Goal: Transaction & Acquisition: Purchase product/service

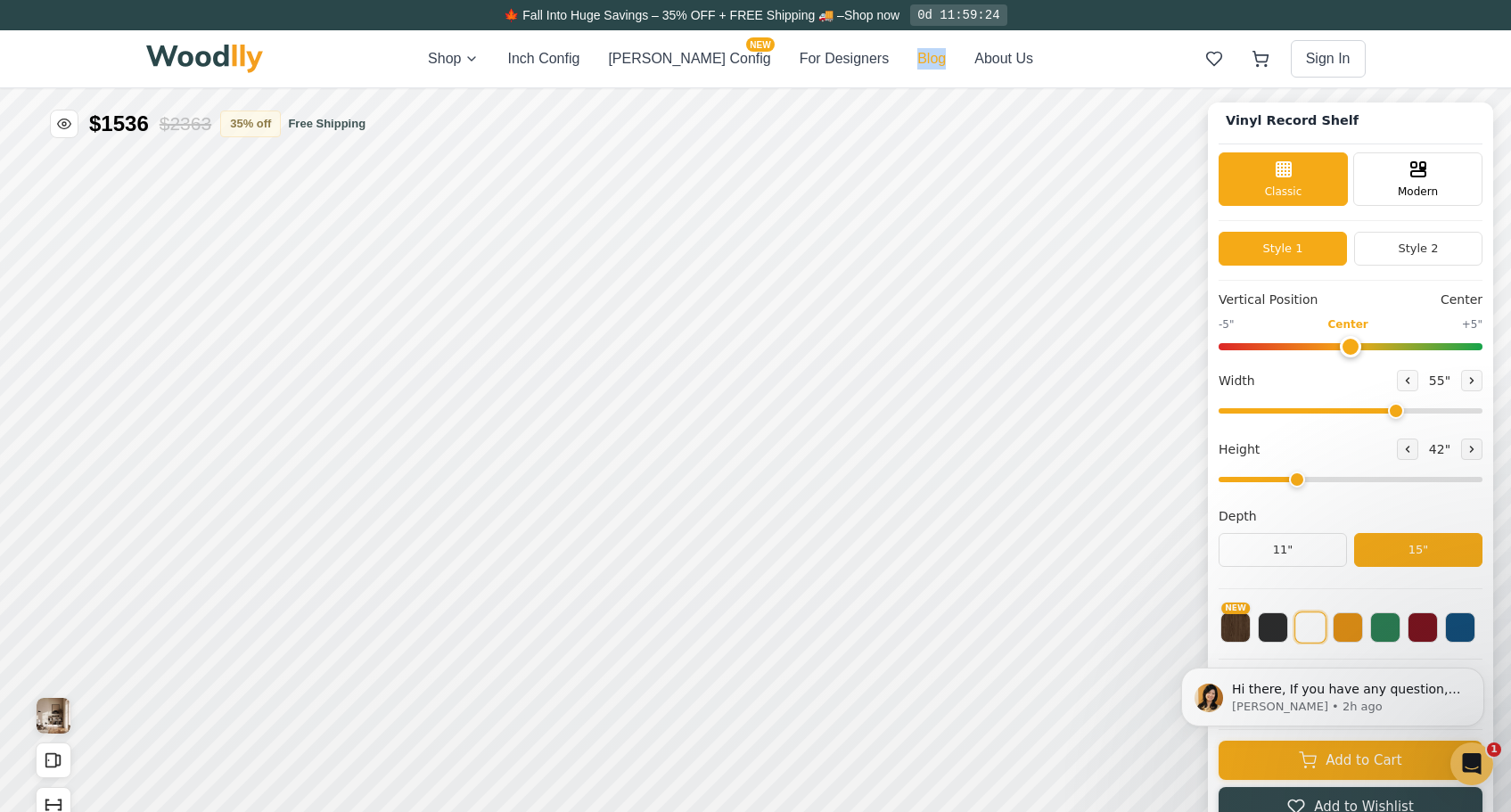
click at [917, 61] on button "Blog" at bounding box center [930, 59] width 28 height 21
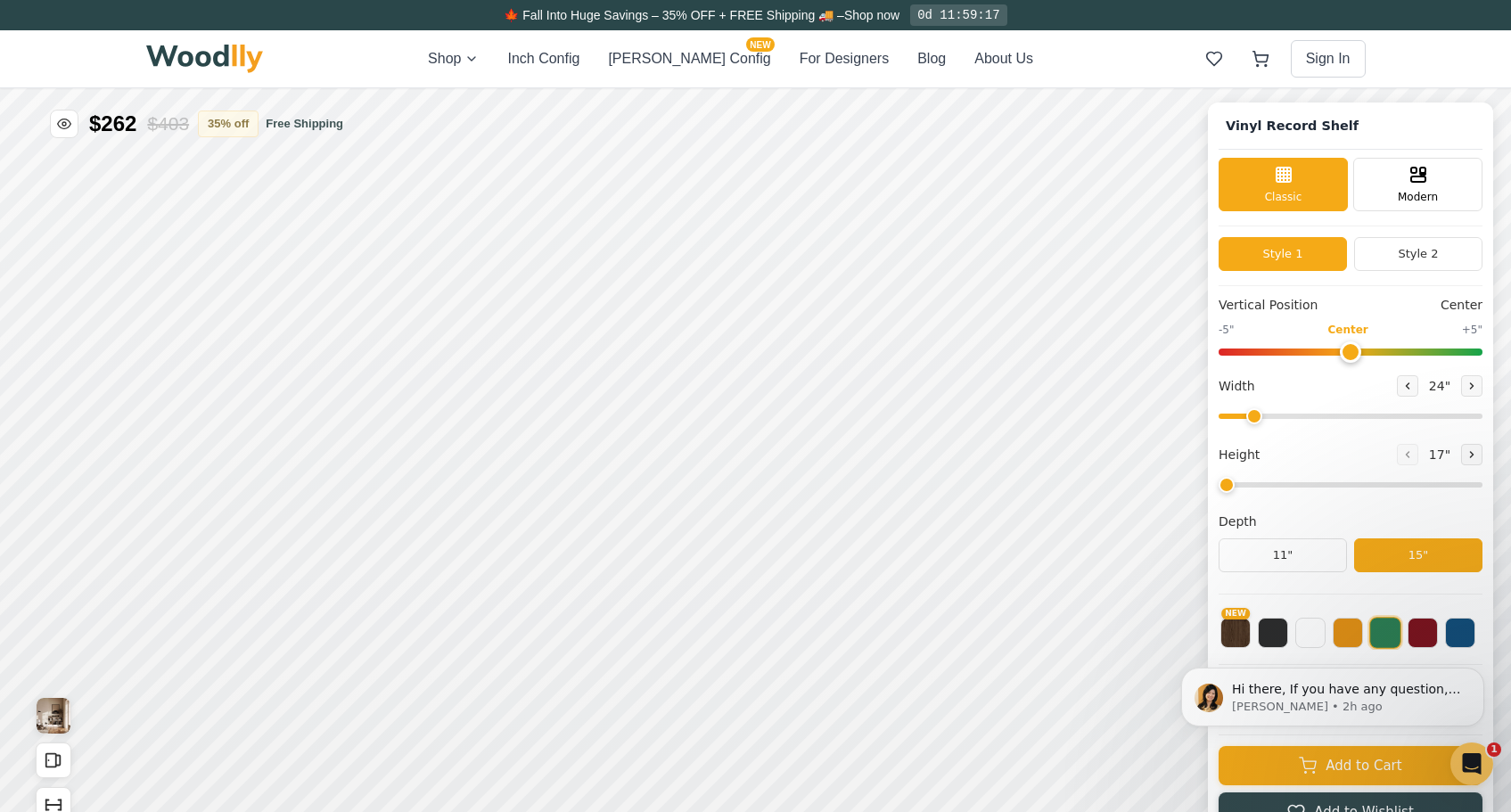
type input "59"
type input "3"
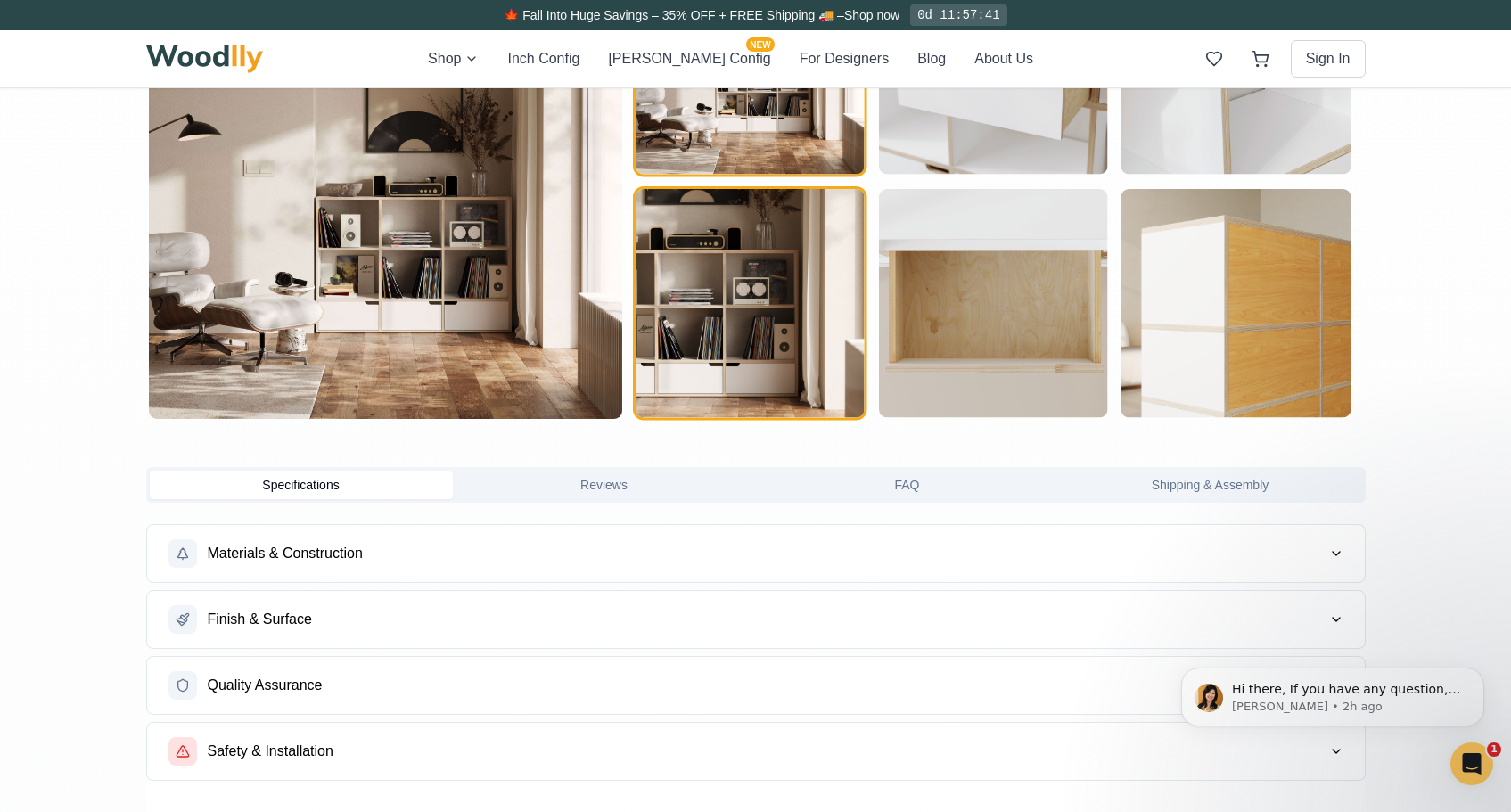
scroll to position [1148, 0]
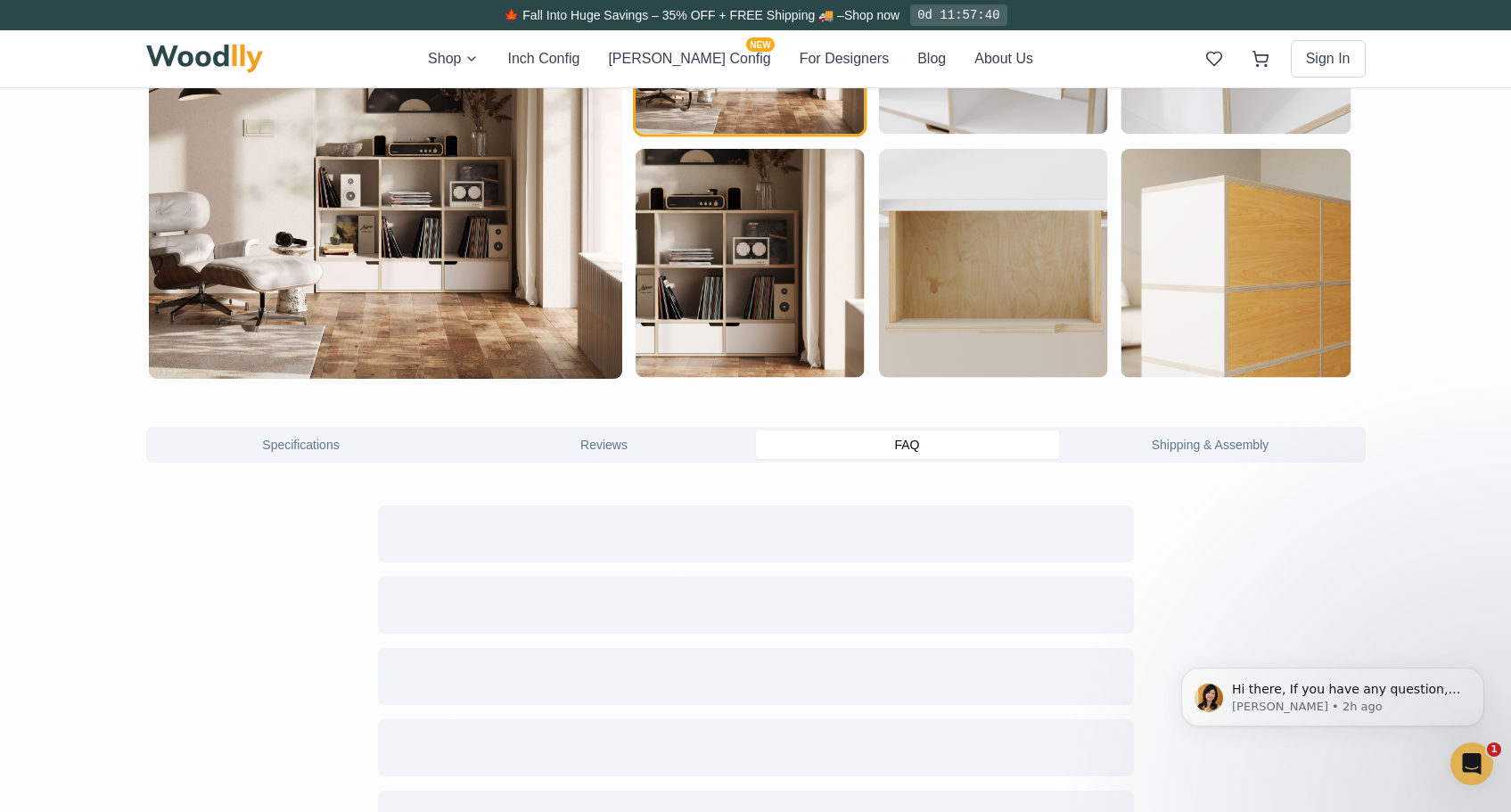
click at [875, 442] on button "FAQ" at bounding box center [907, 444] width 303 height 28
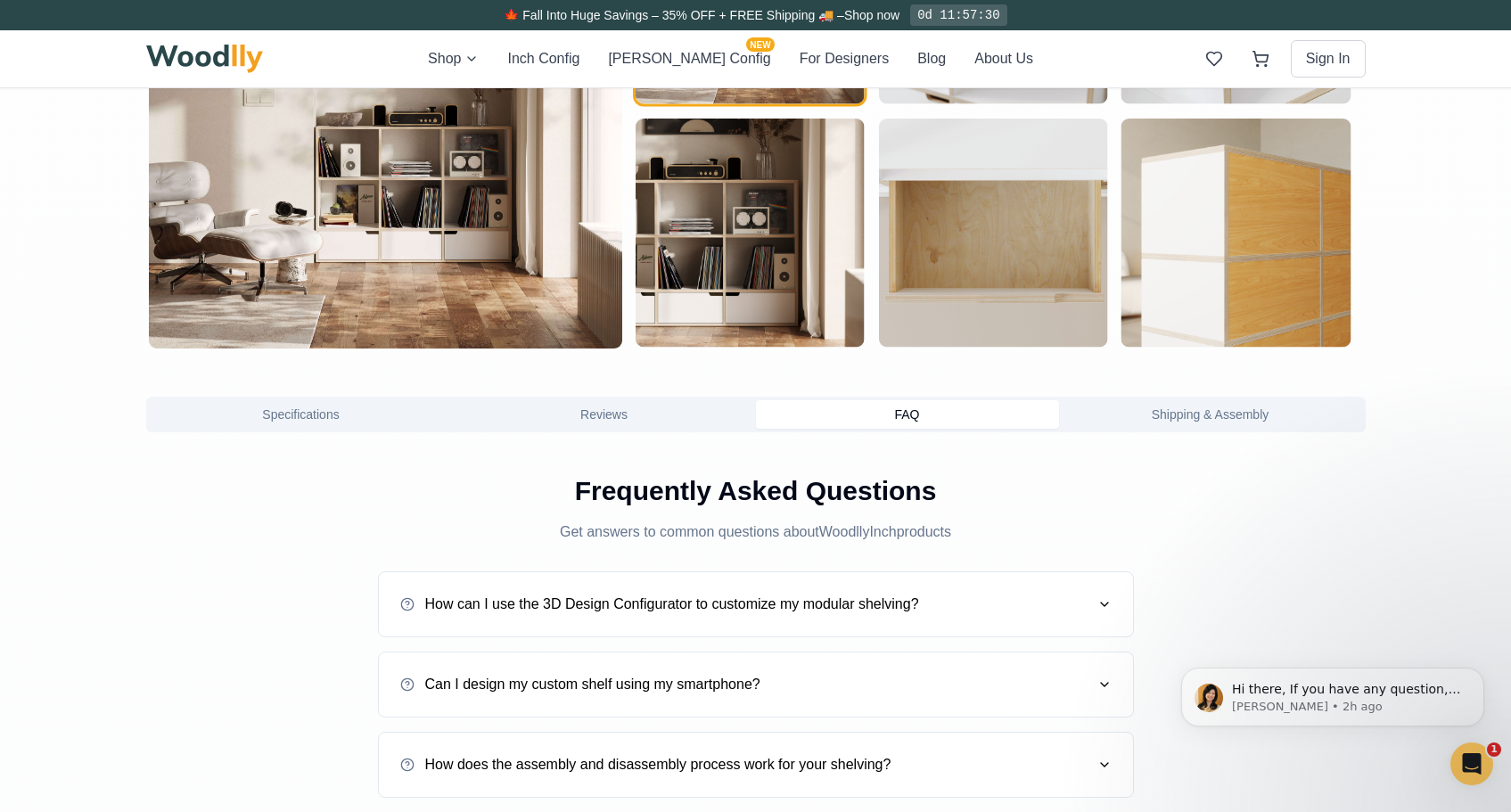
scroll to position [0, 0]
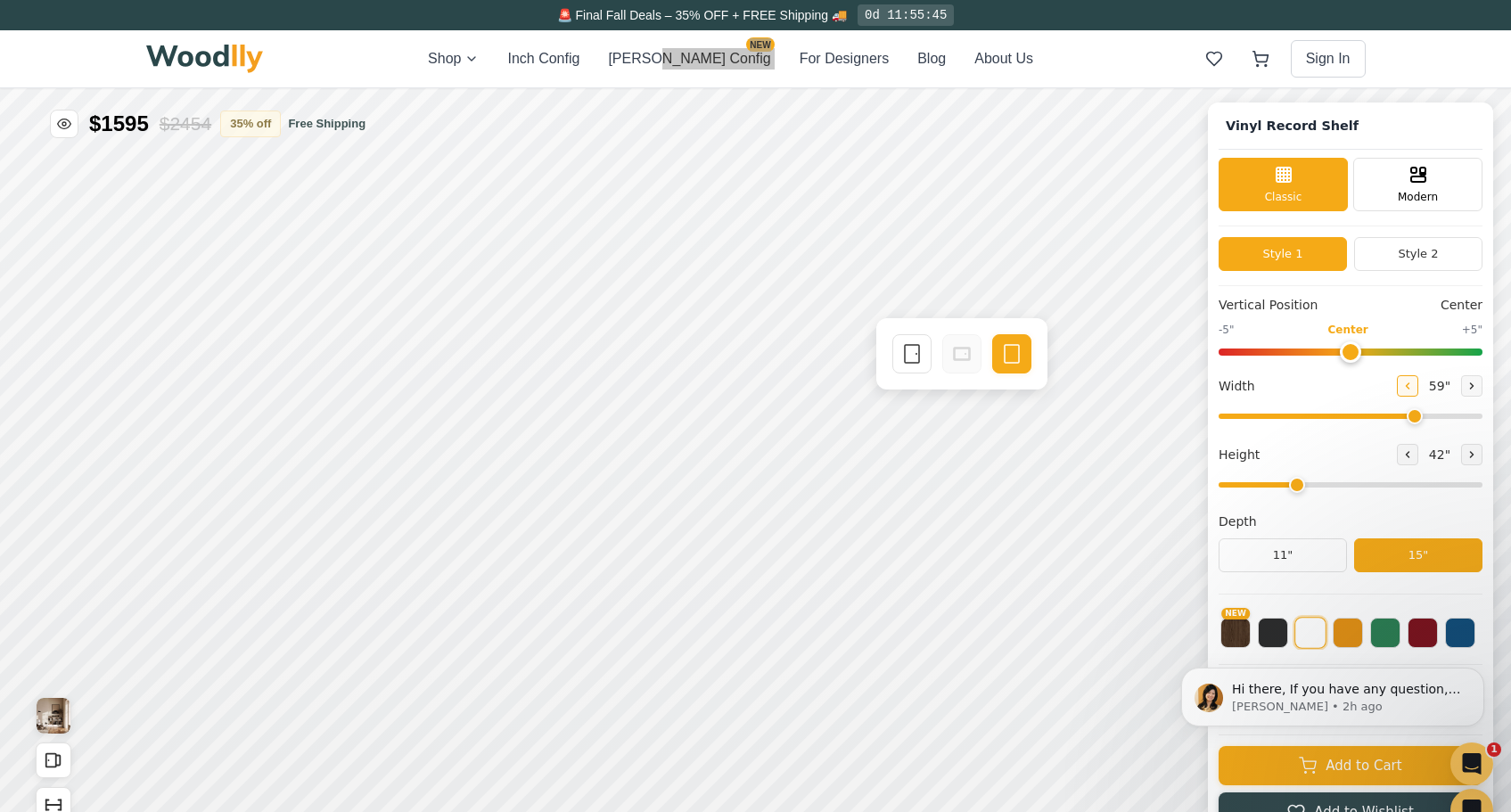
click at [1403, 385] on icon at bounding box center [1407, 385] width 11 height 11
type input "58"
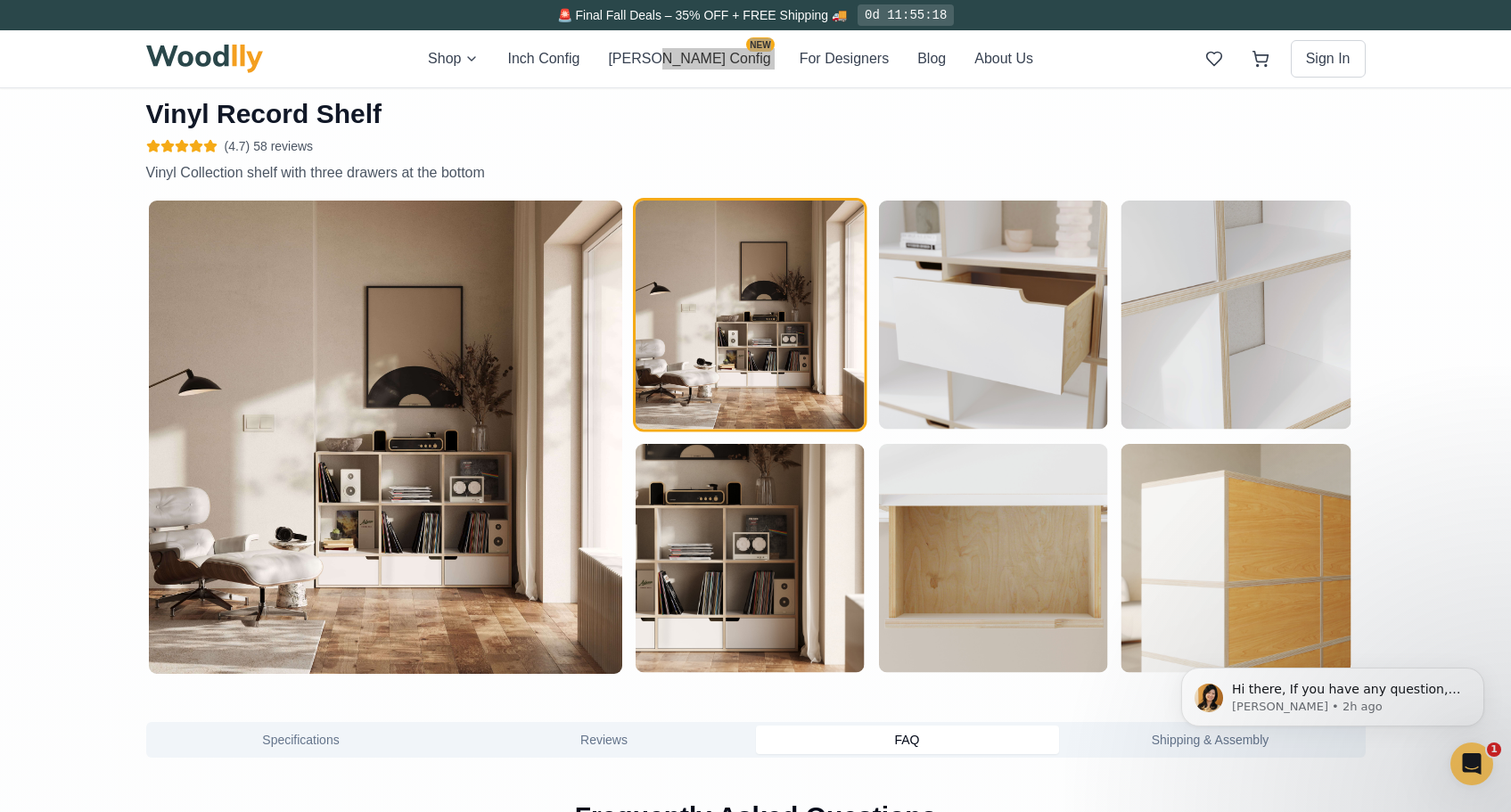
scroll to position [987, 0]
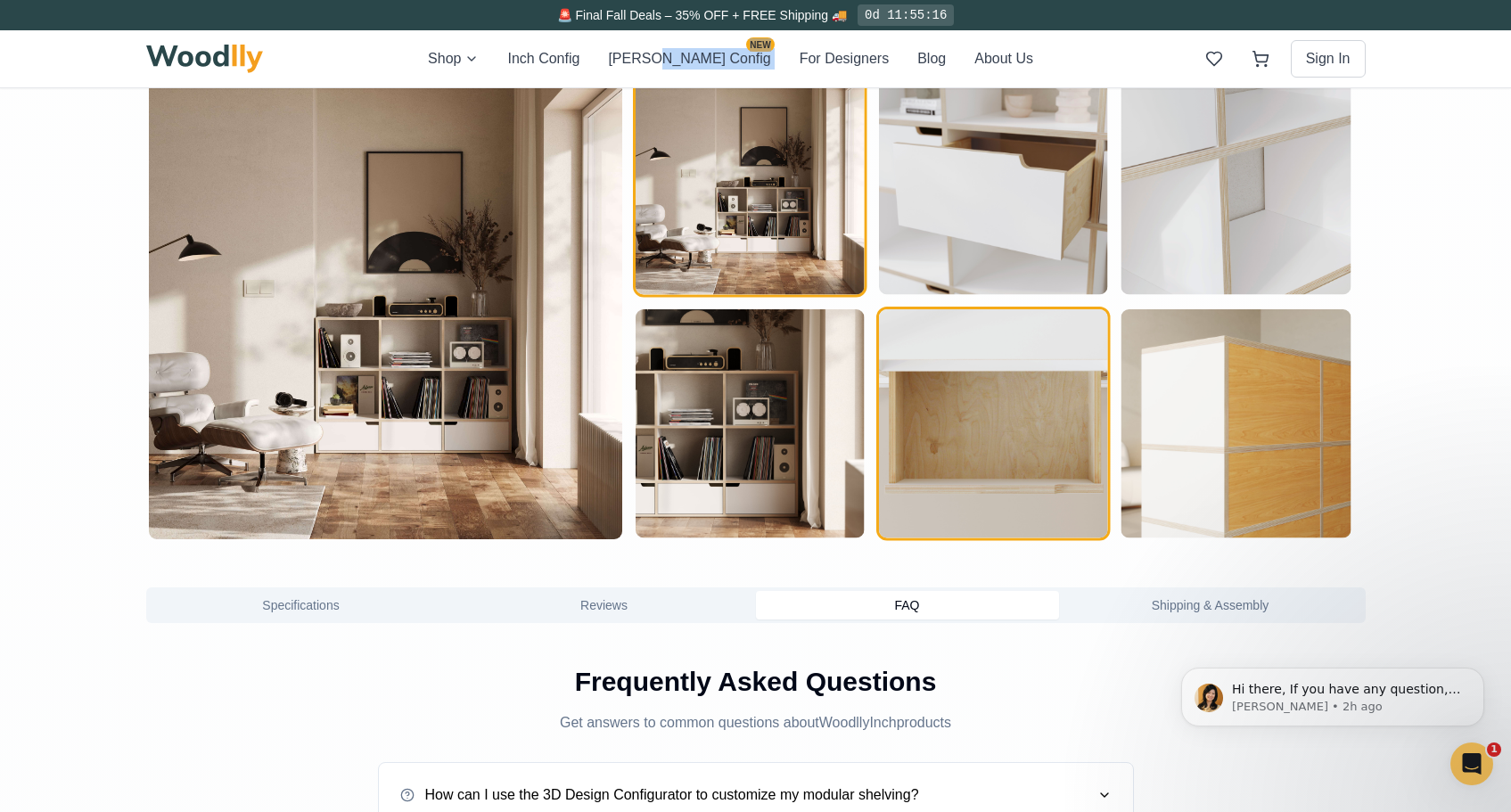
click at [954, 464] on img "button" at bounding box center [992, 423] width 229 height 229
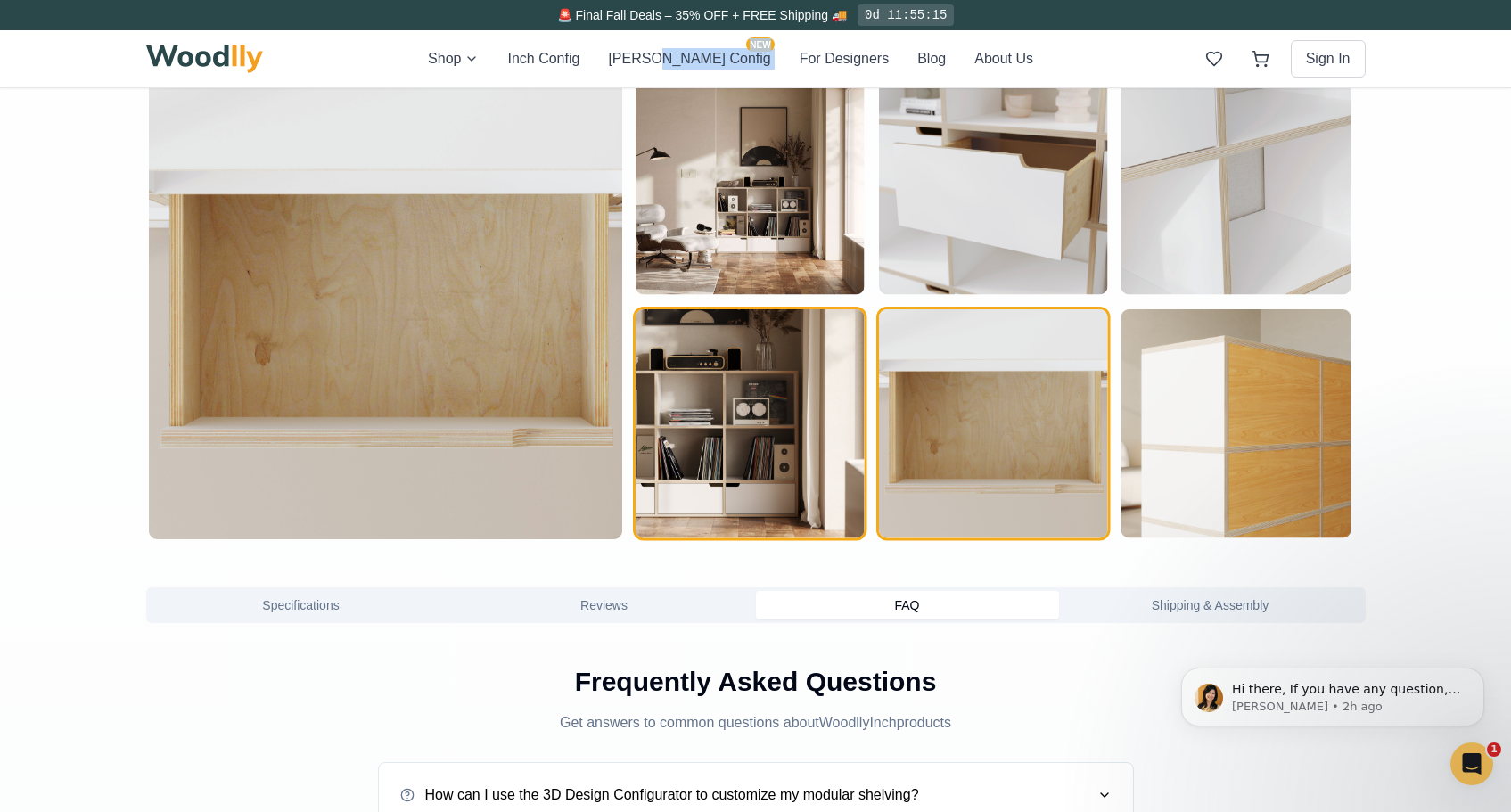
click at [780, 450] on img "button" at bounding box center [750, 423] width 229 height 229
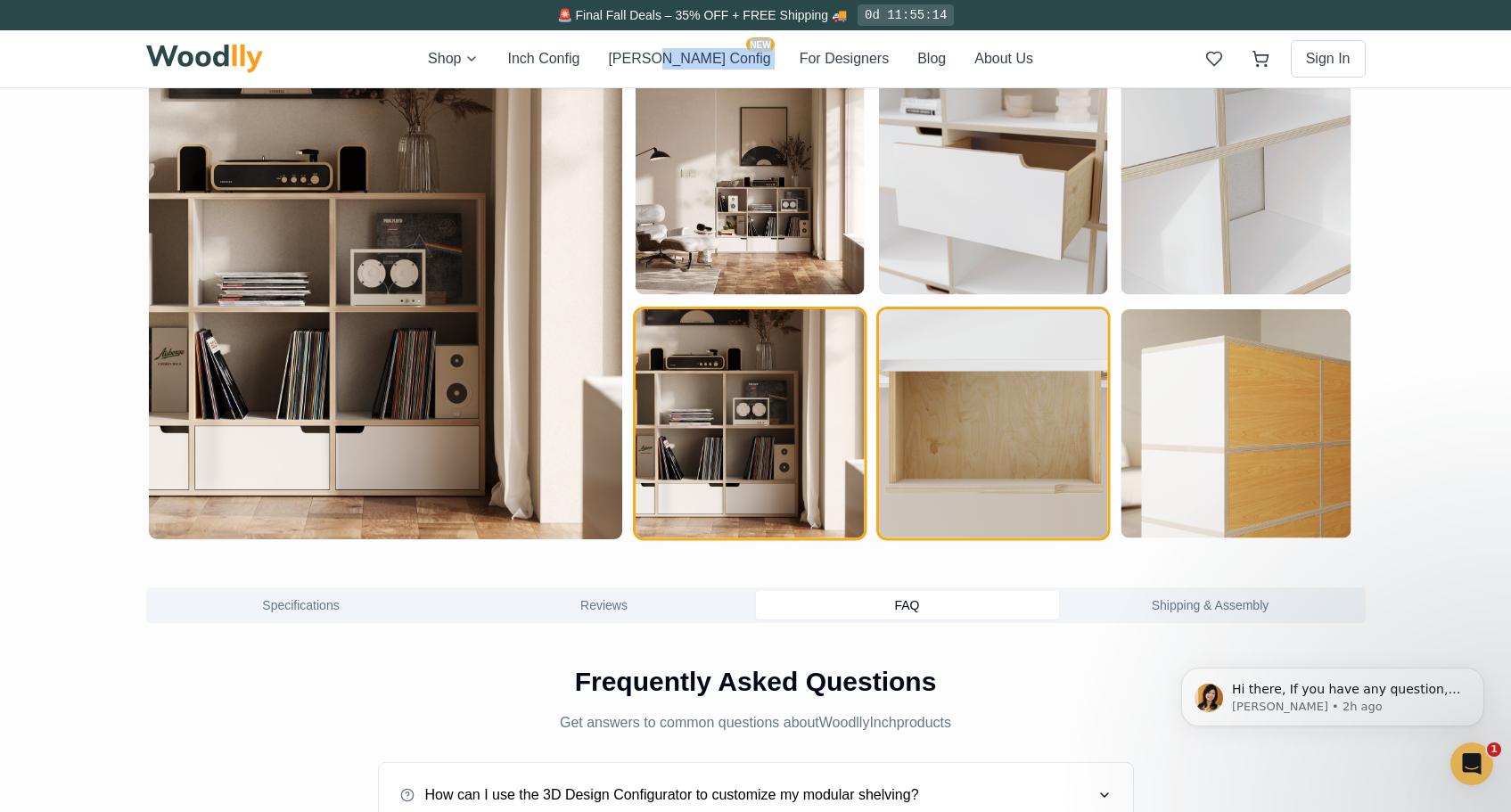
click at [1036, 469] on img "button" at bounding box center [992, 423] width 229 height 229
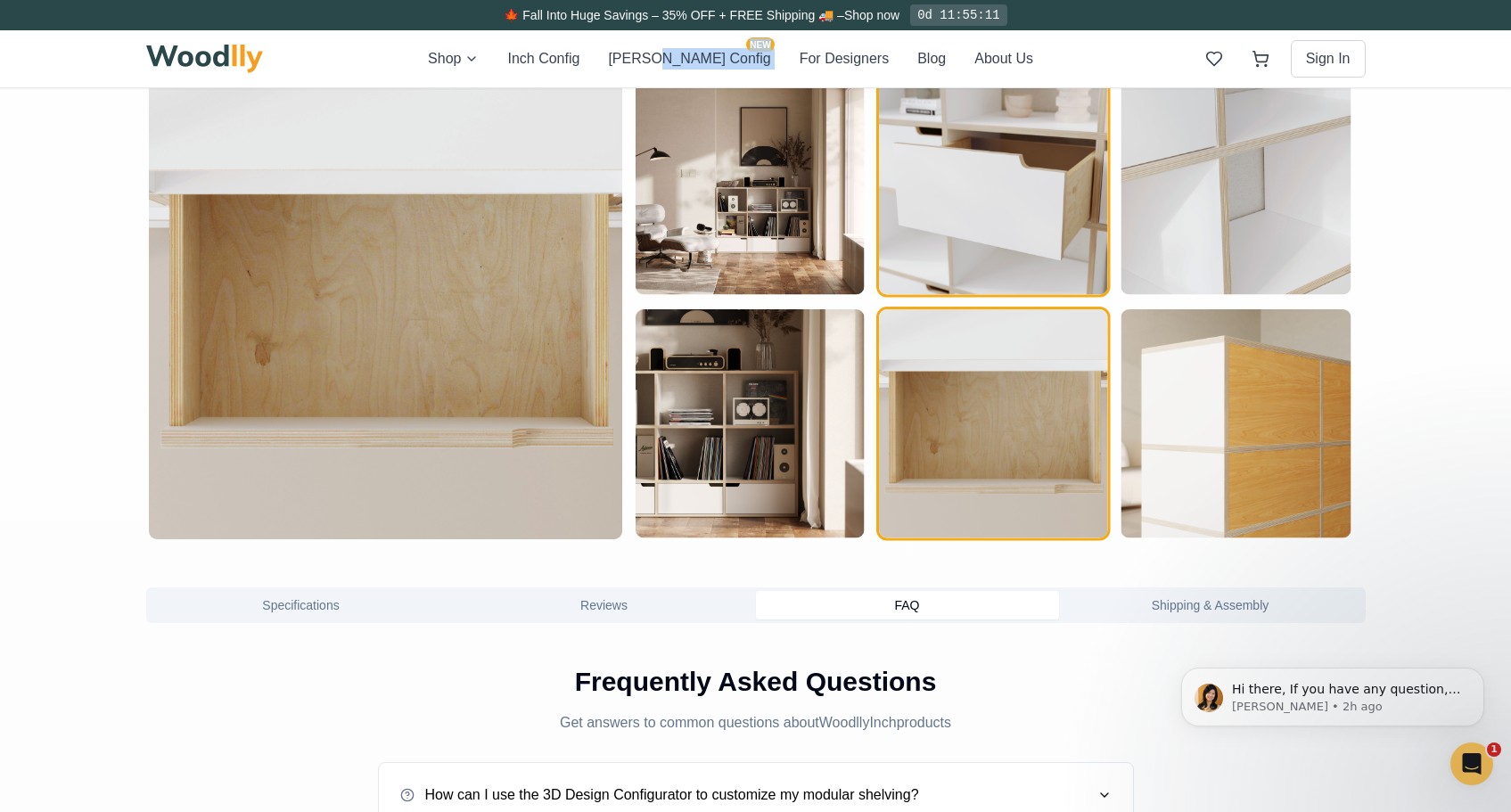
click at [997, 278] on img "button" at bounding box center [992, 180] width 229 height 229
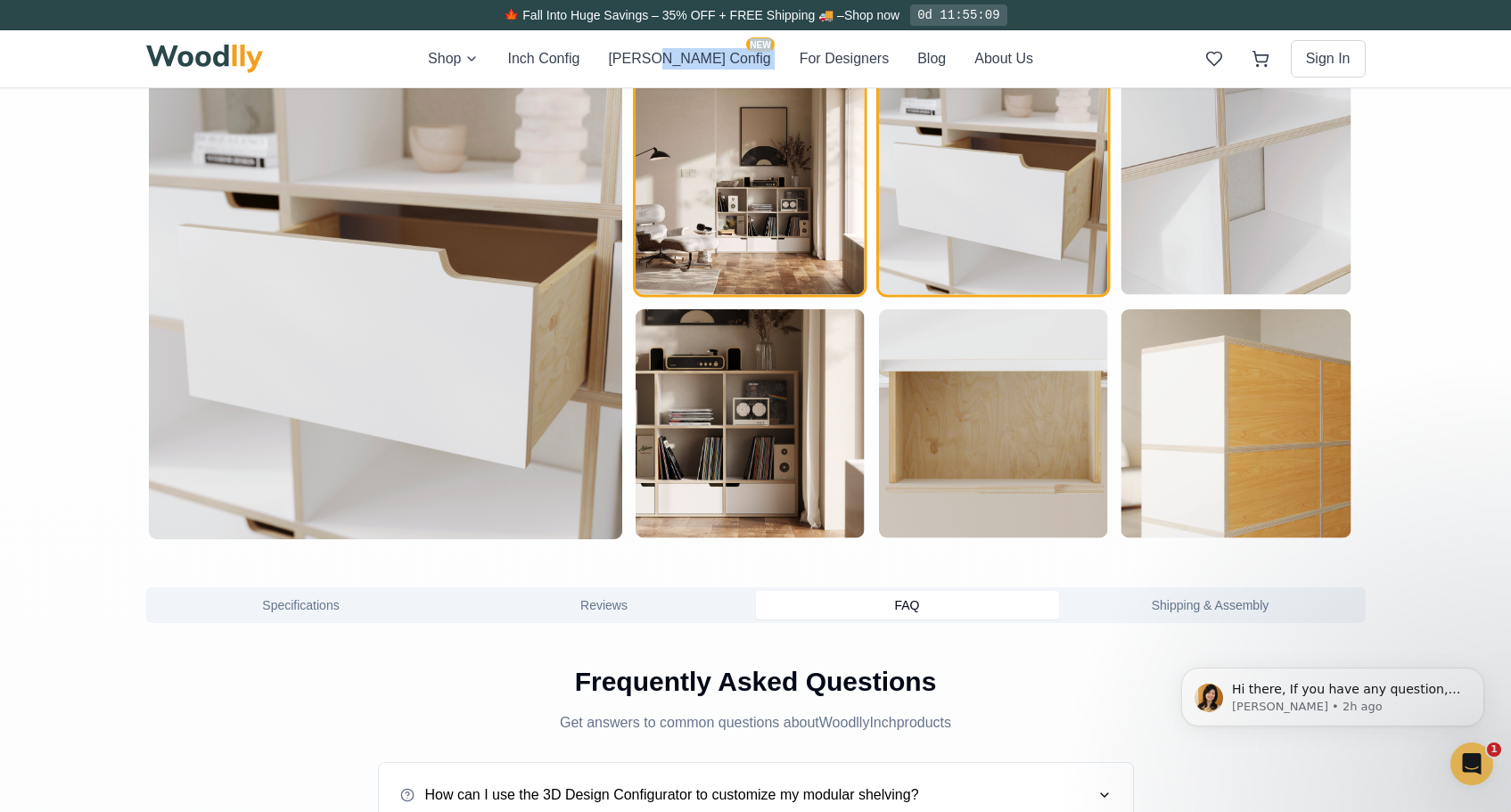
click at [799, 263] on img "button" at bounding box center [750, 180] width 229 height 229
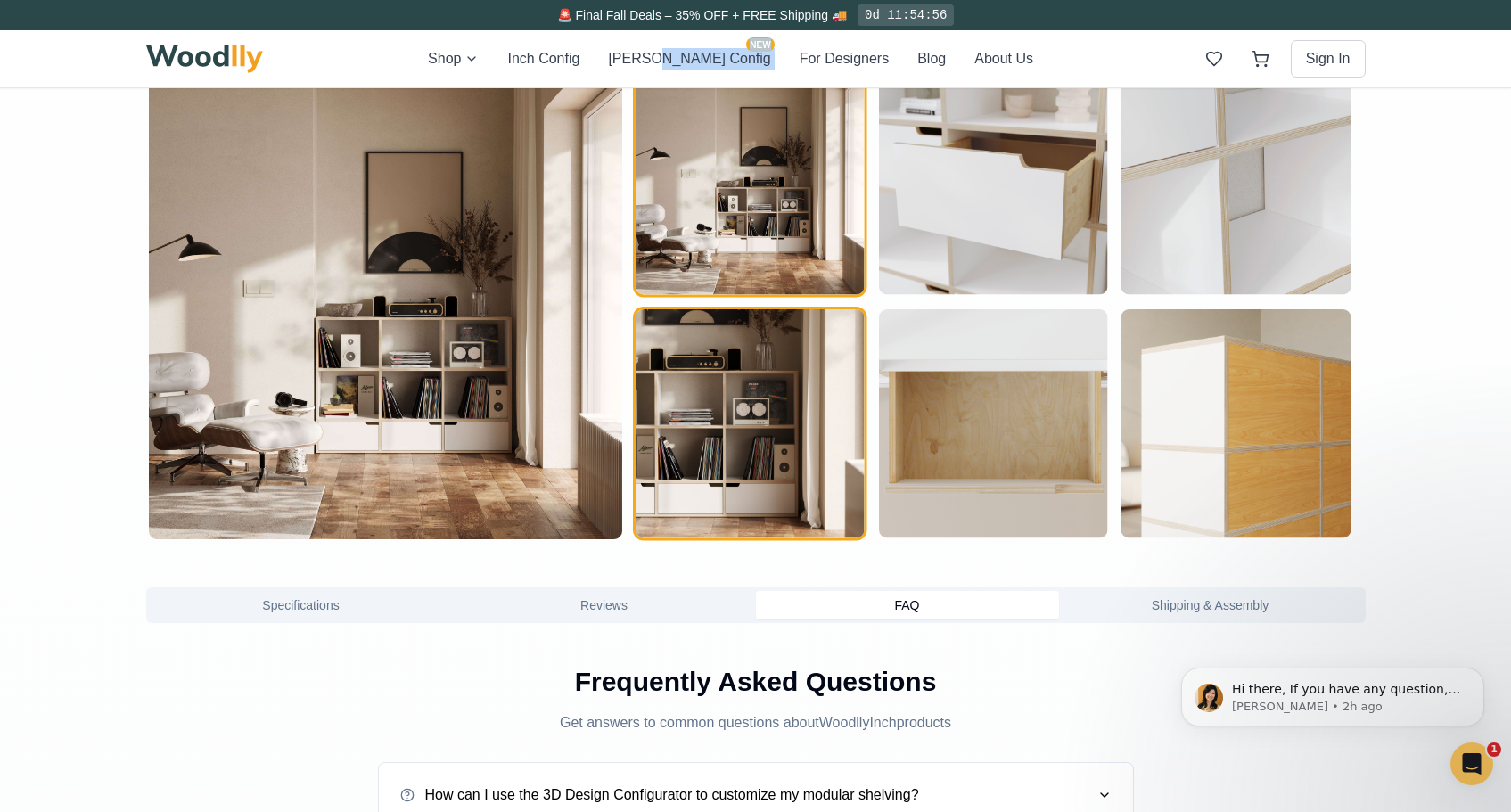
click at [751, 465] on img "button" at bounding box center [750, 423] width 229 height 229
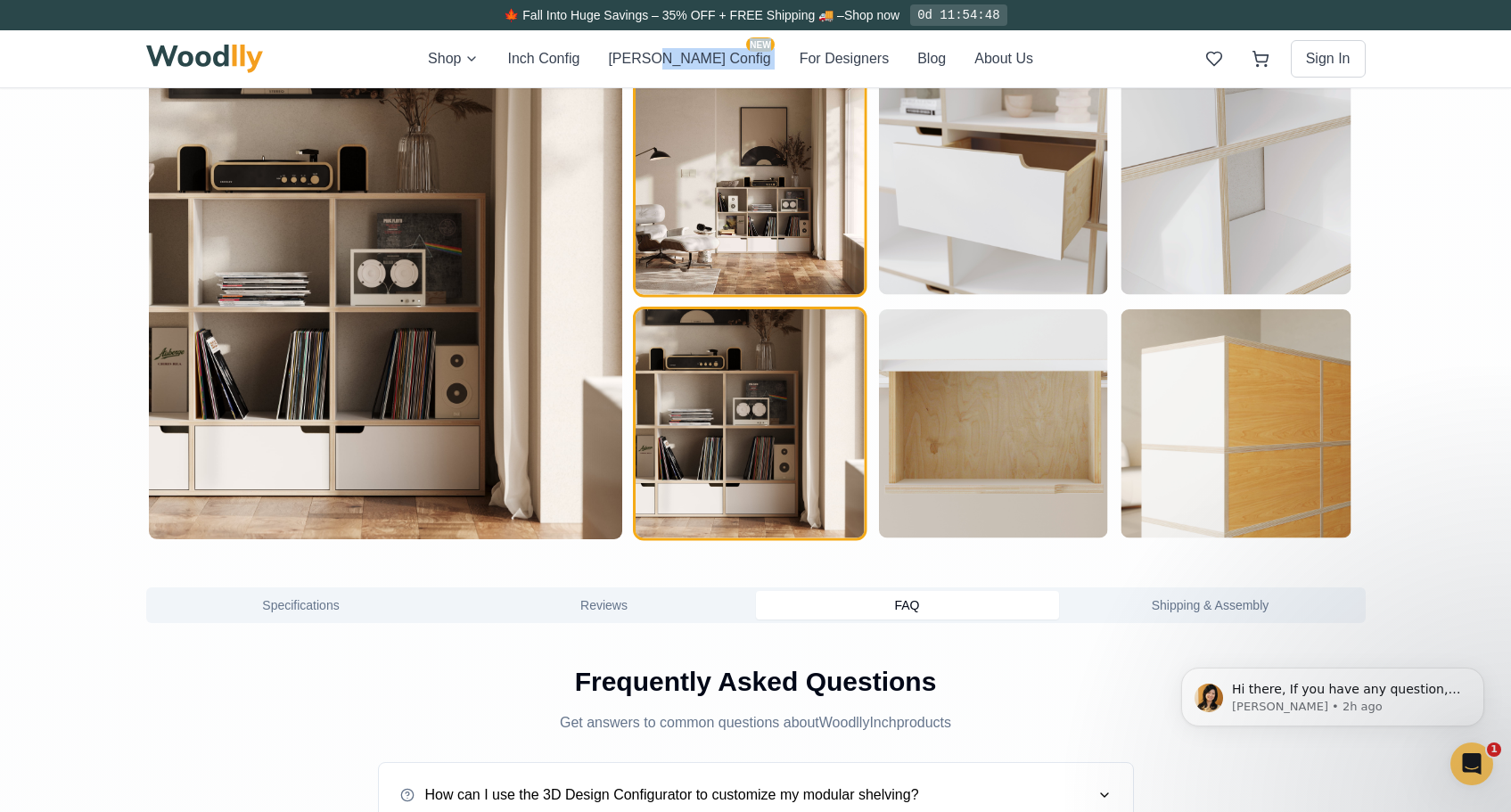
click at [693, 236] on img "button" at bounding box center [750, 180] width 229 height 229
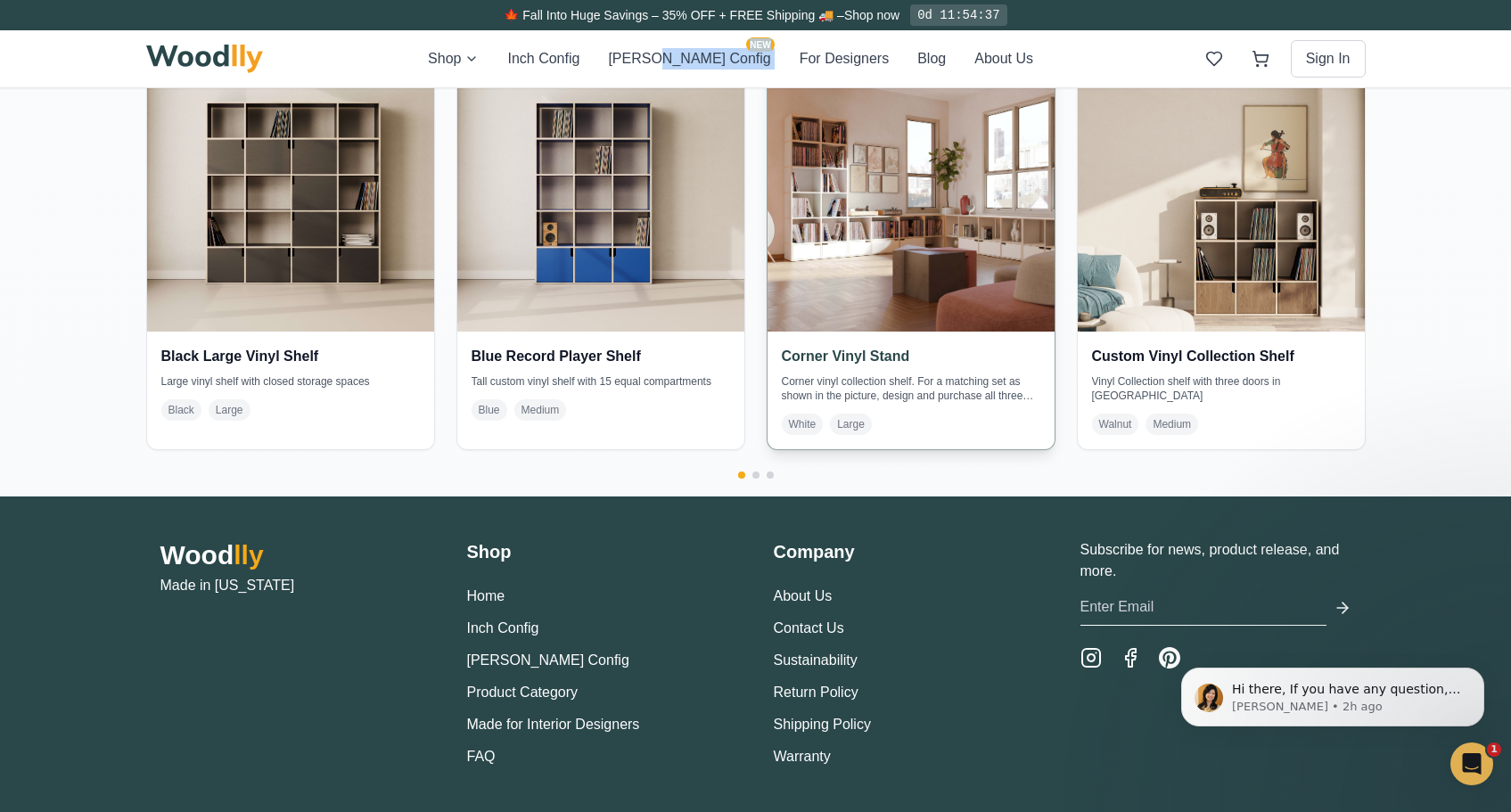
scroll to position [3969, 0]
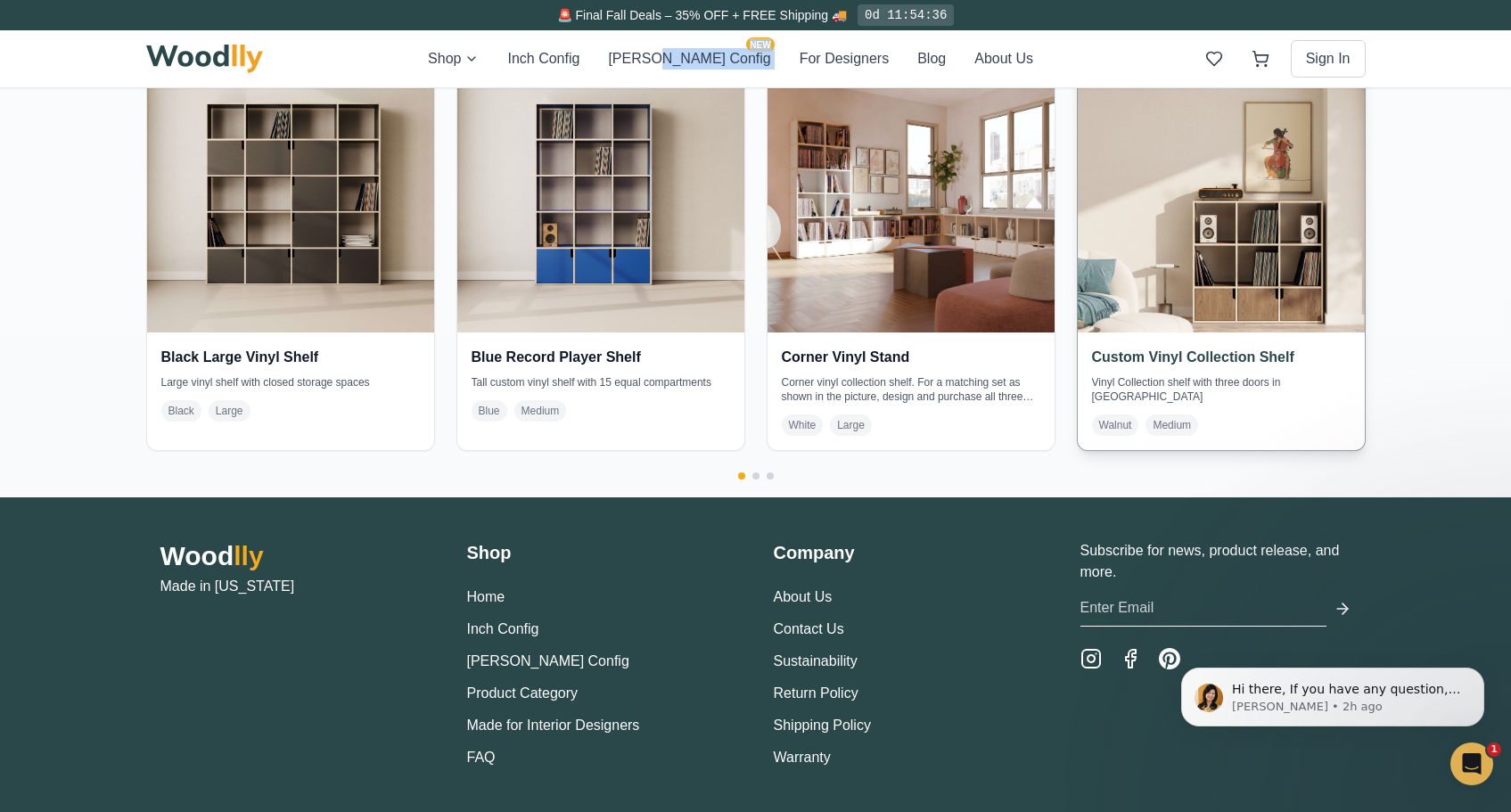
click at [1186, 230] on img at bounding box center [1220, 189] width 301 height 301
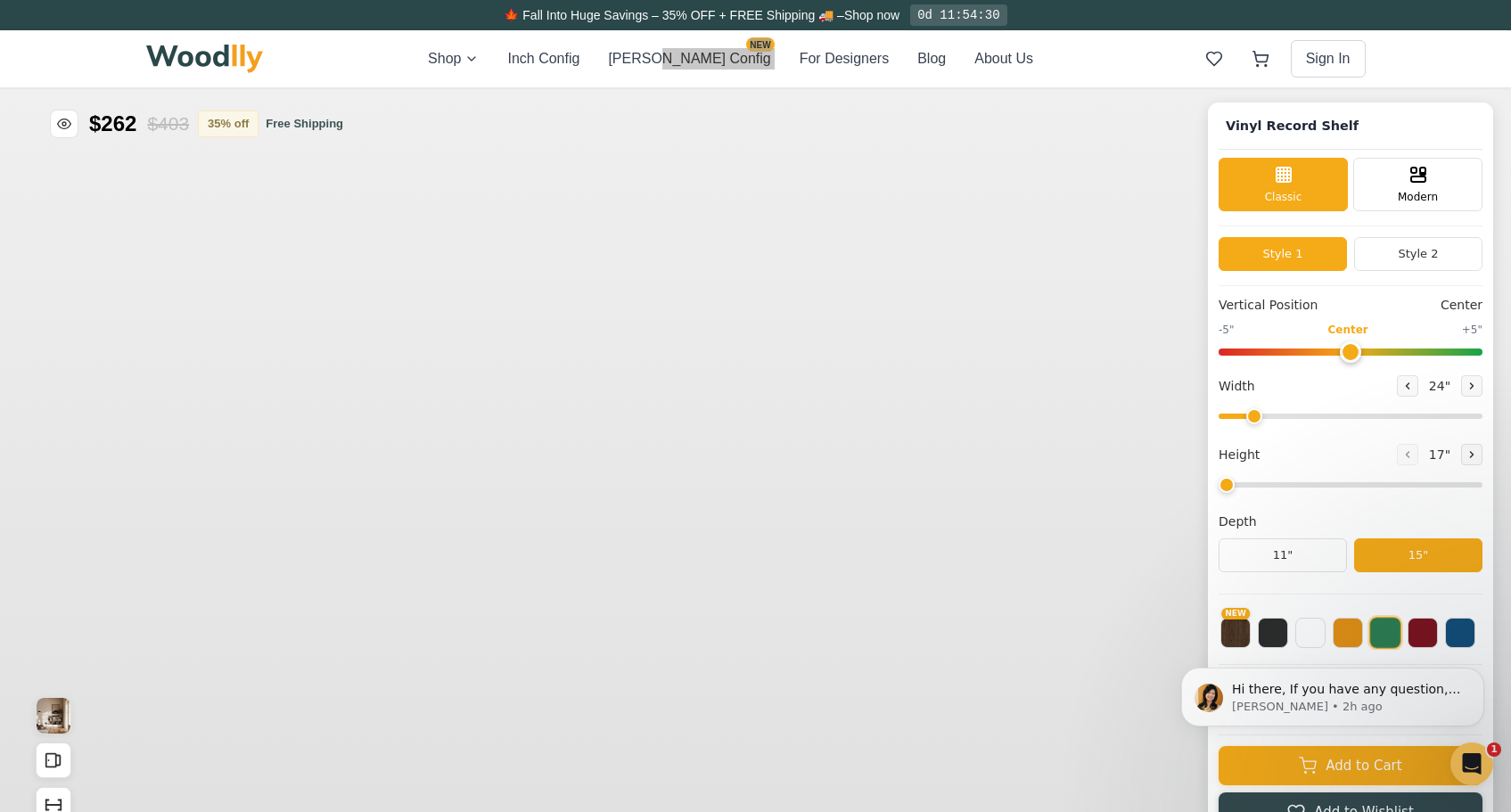
type input "59"
type input "3"
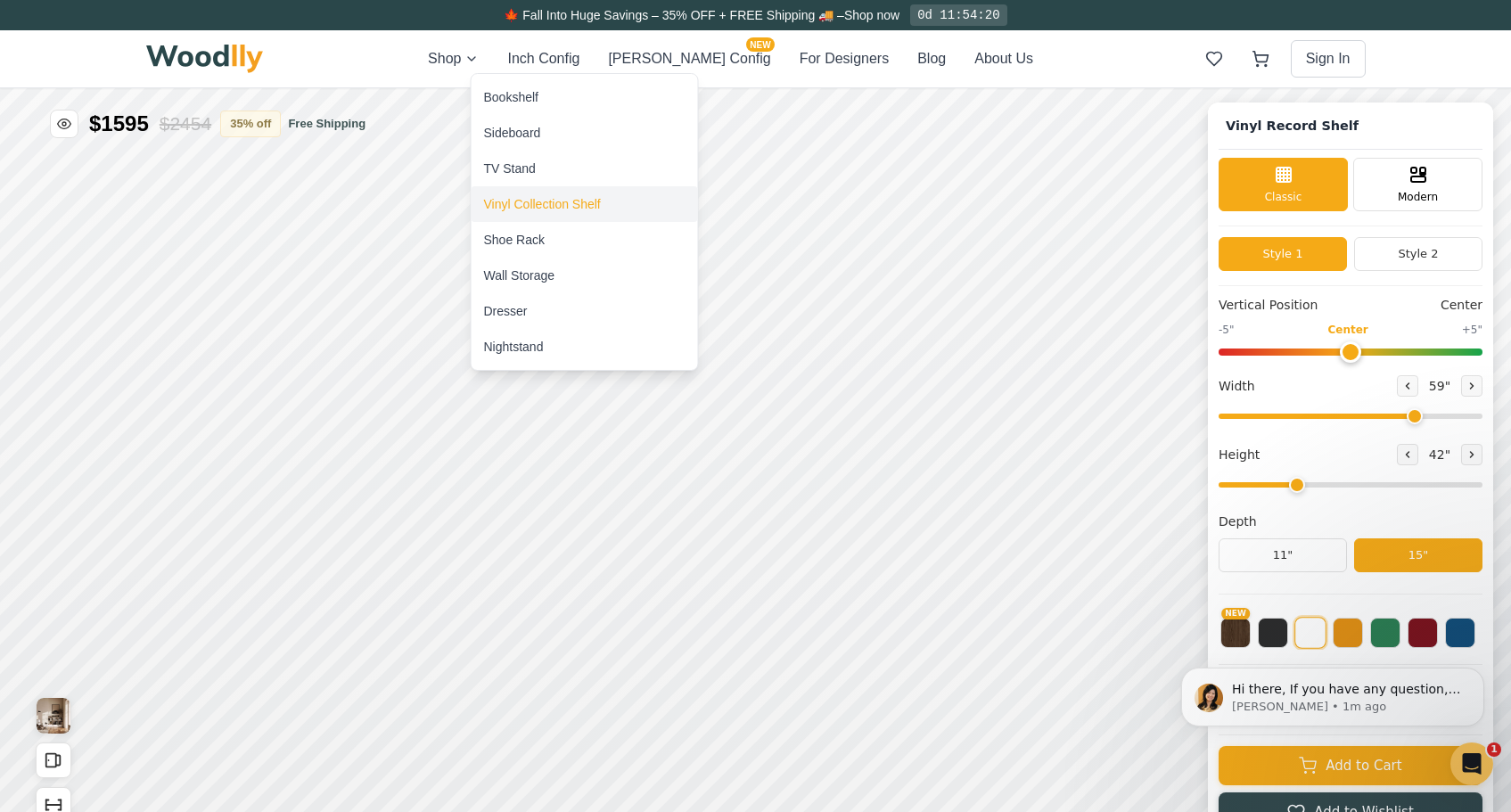
click at [533, 196] on div "Vinyl Collection Shelf" at bounding box center [541, 204] width 116 height 18
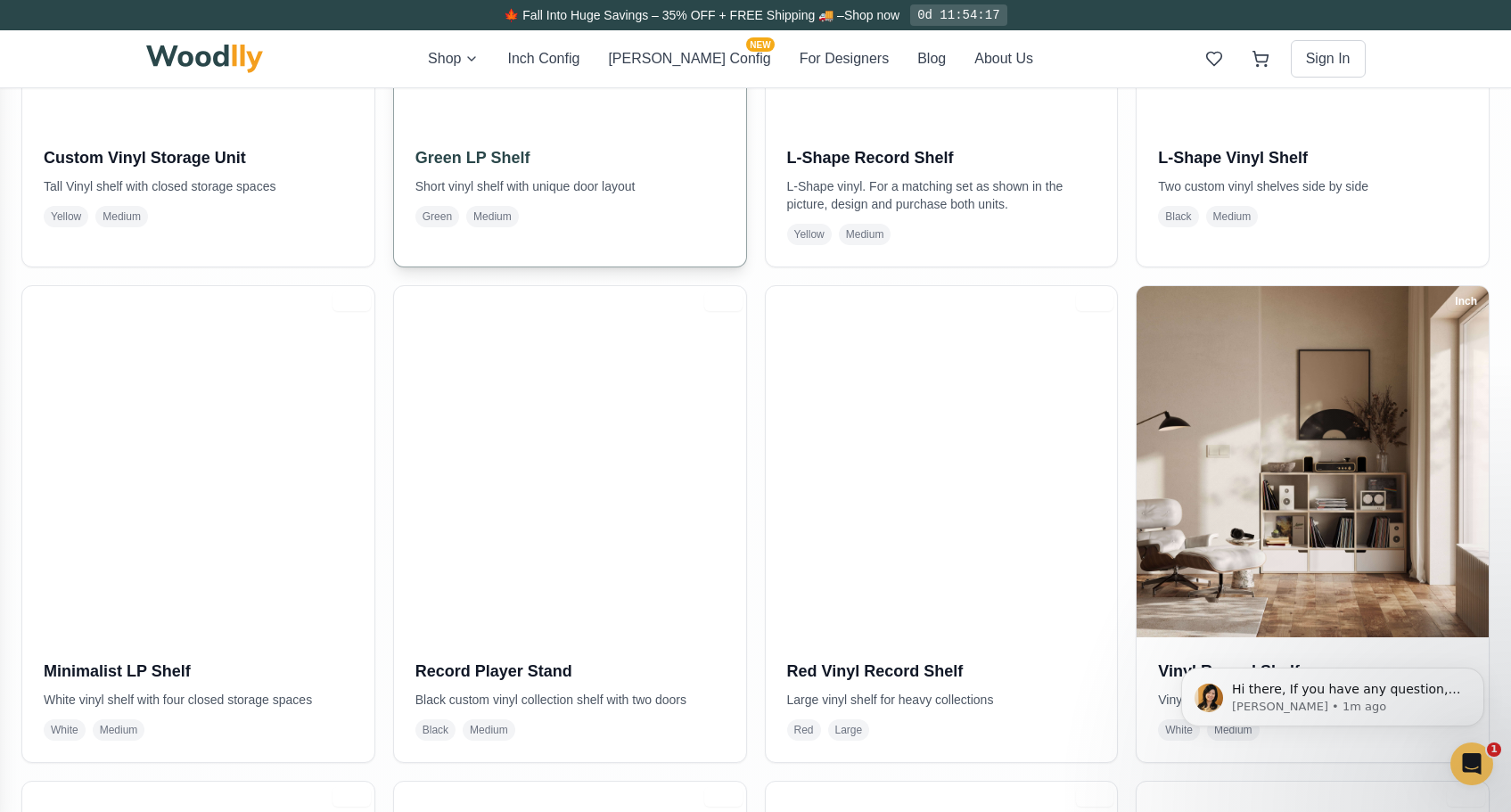
scroll to position [1442, 0]
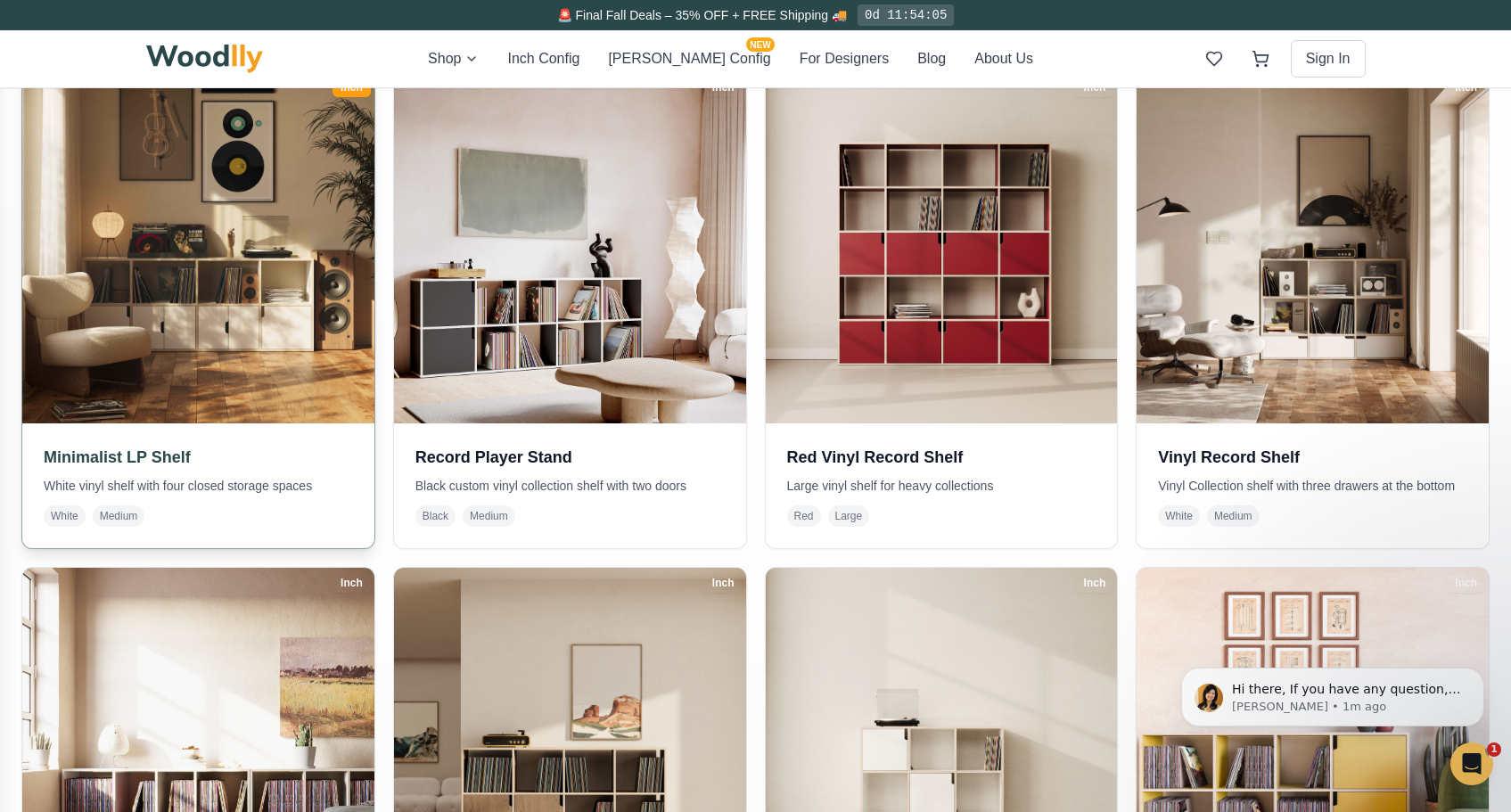
click at [280, 298] on img at bounding box center [198, 248] width 369 height 369
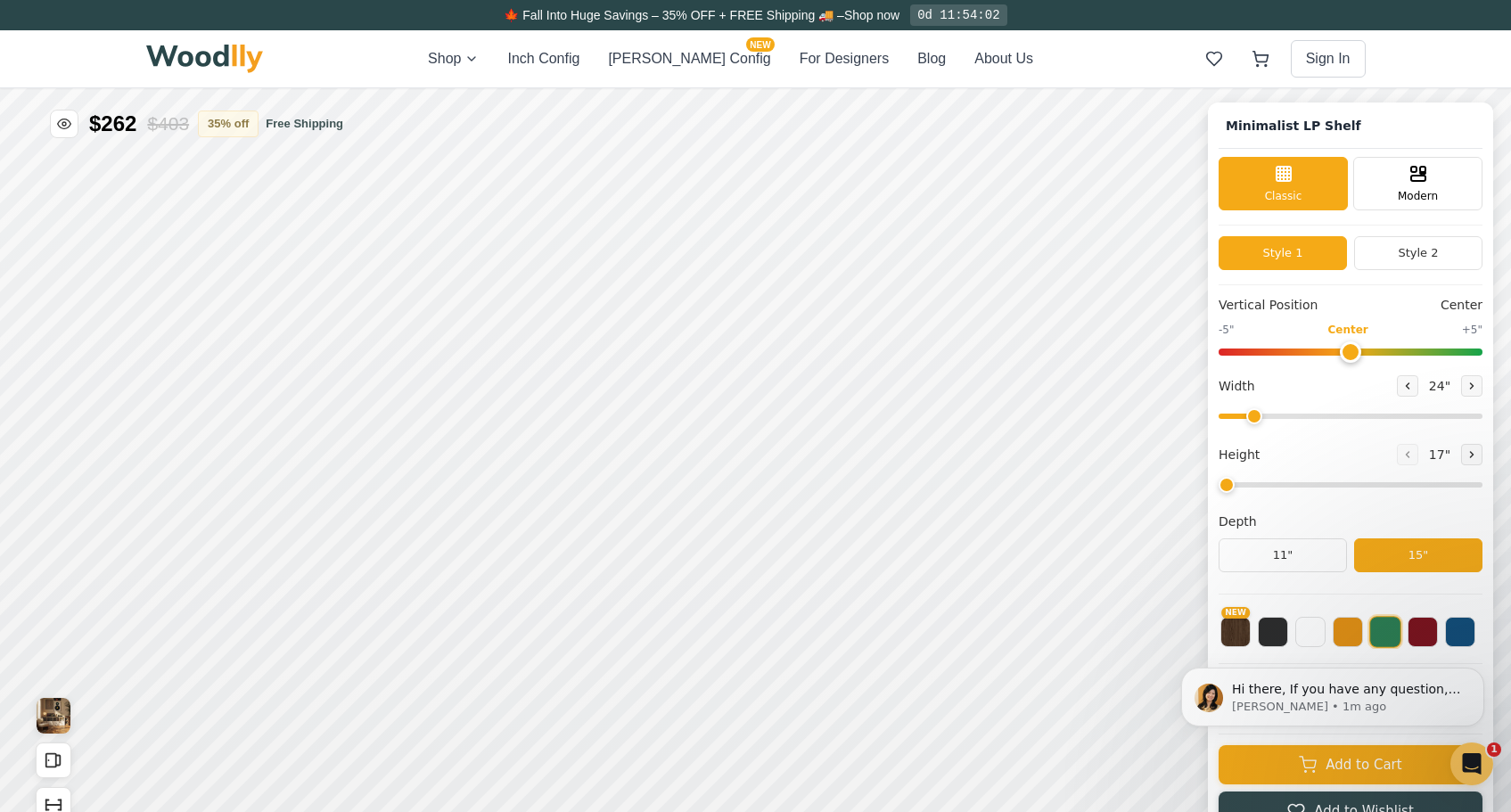
type input "72"
type input "2"
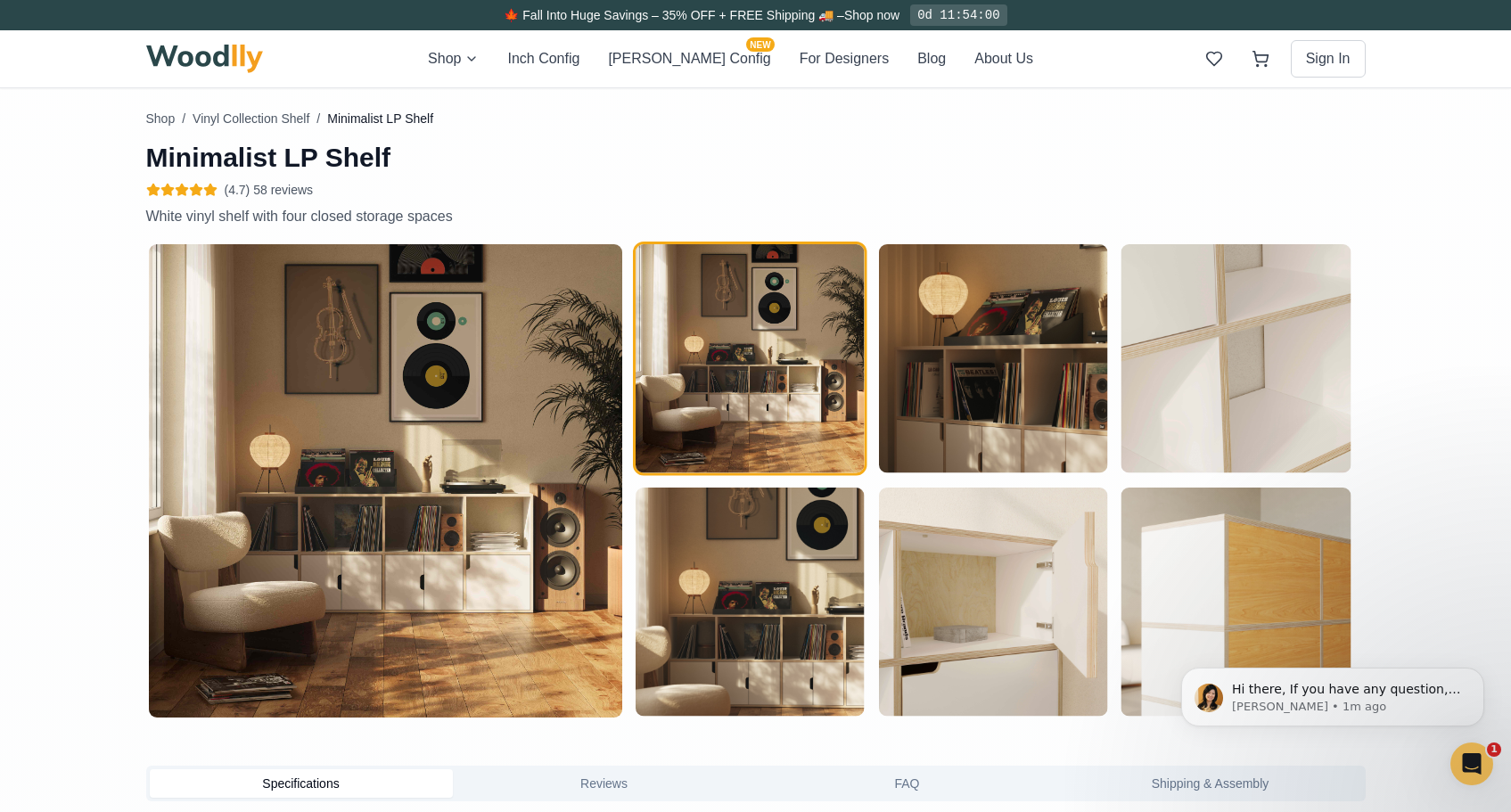
scroll to position [876, 0]
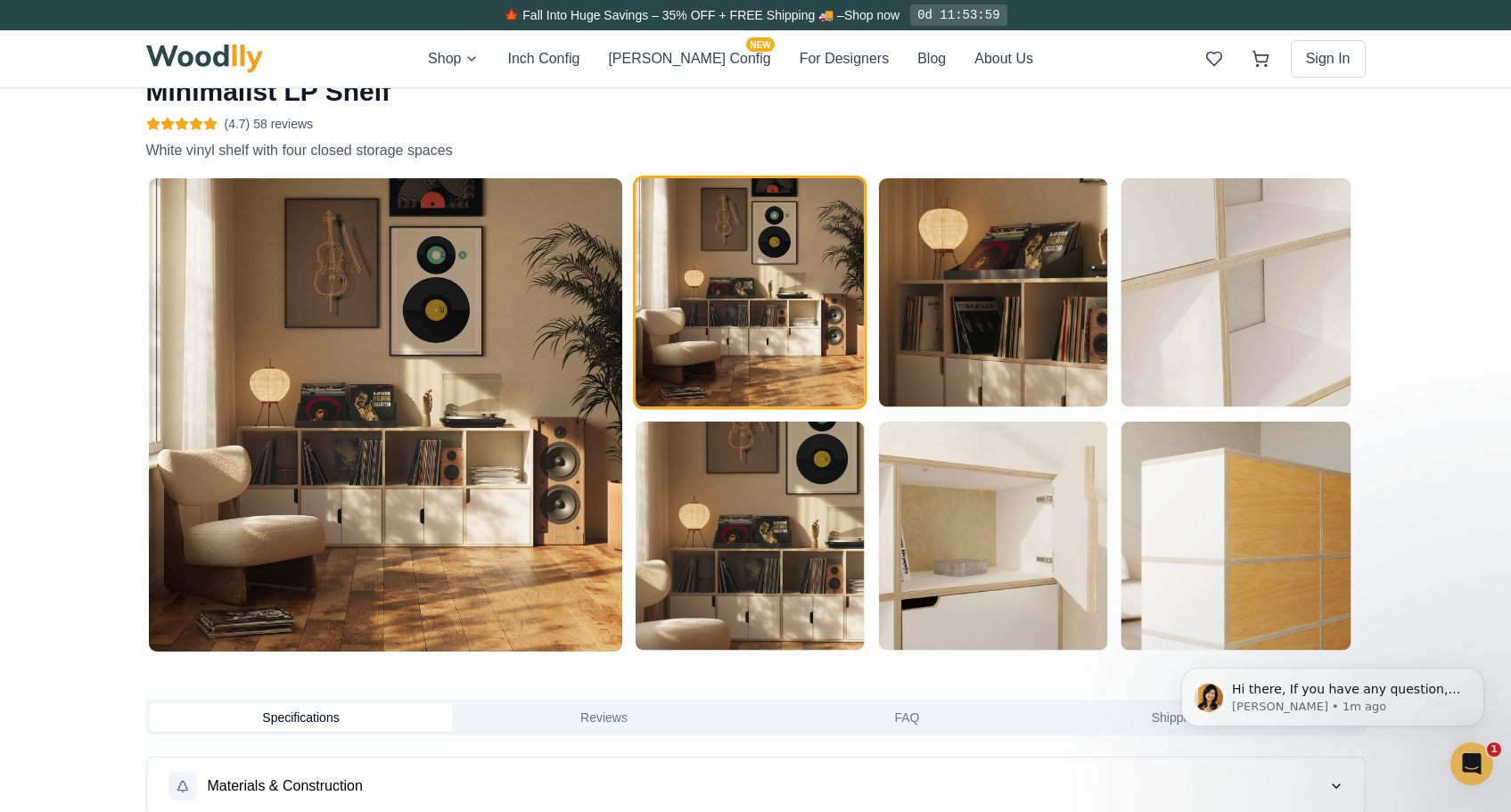
click at [471, 400] on img at bounding box center [385, 414] width 473 height 473
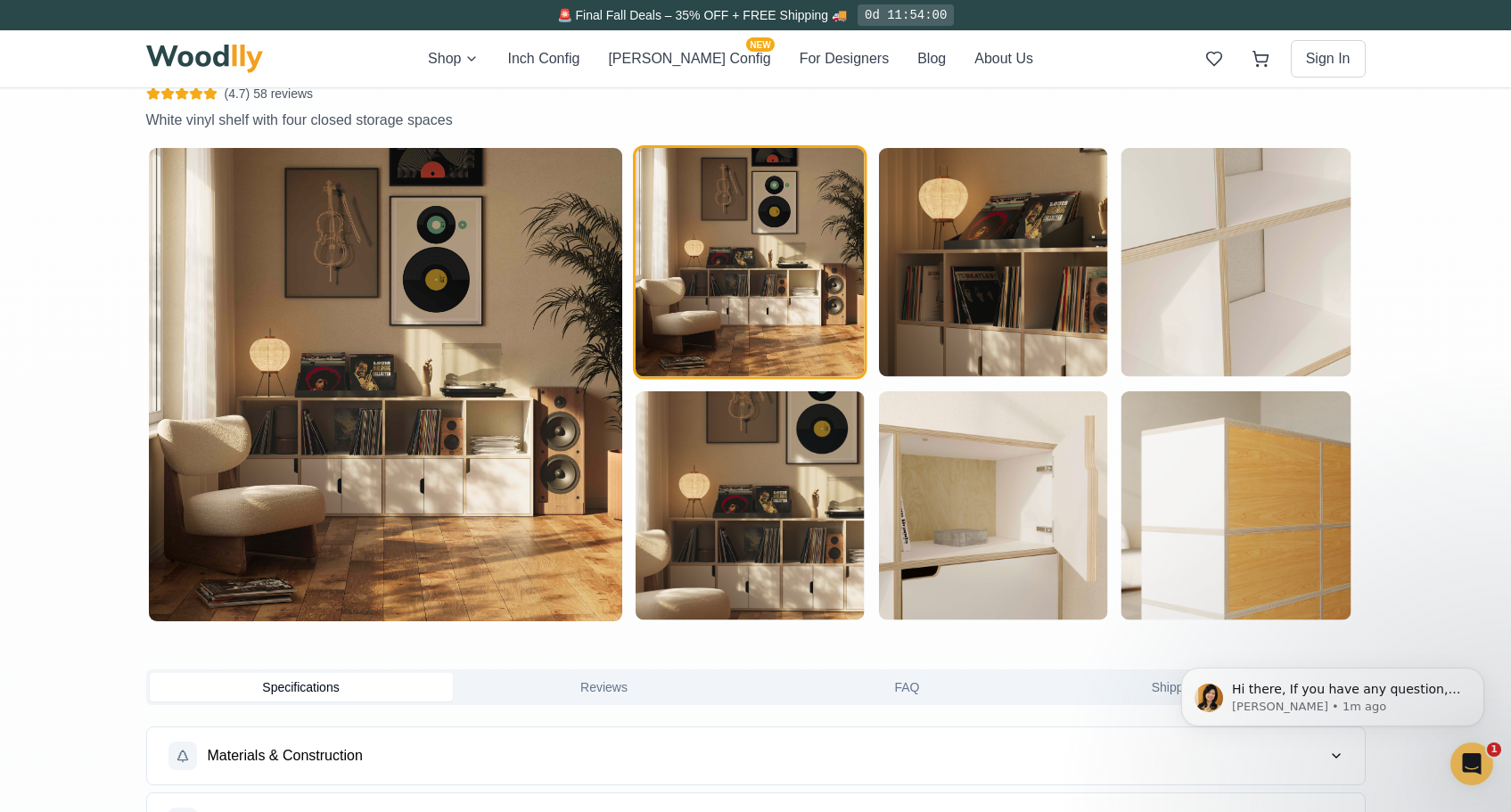
click at [722, 263] on img "button" at bounding box center [750, 262] width 229 height 229
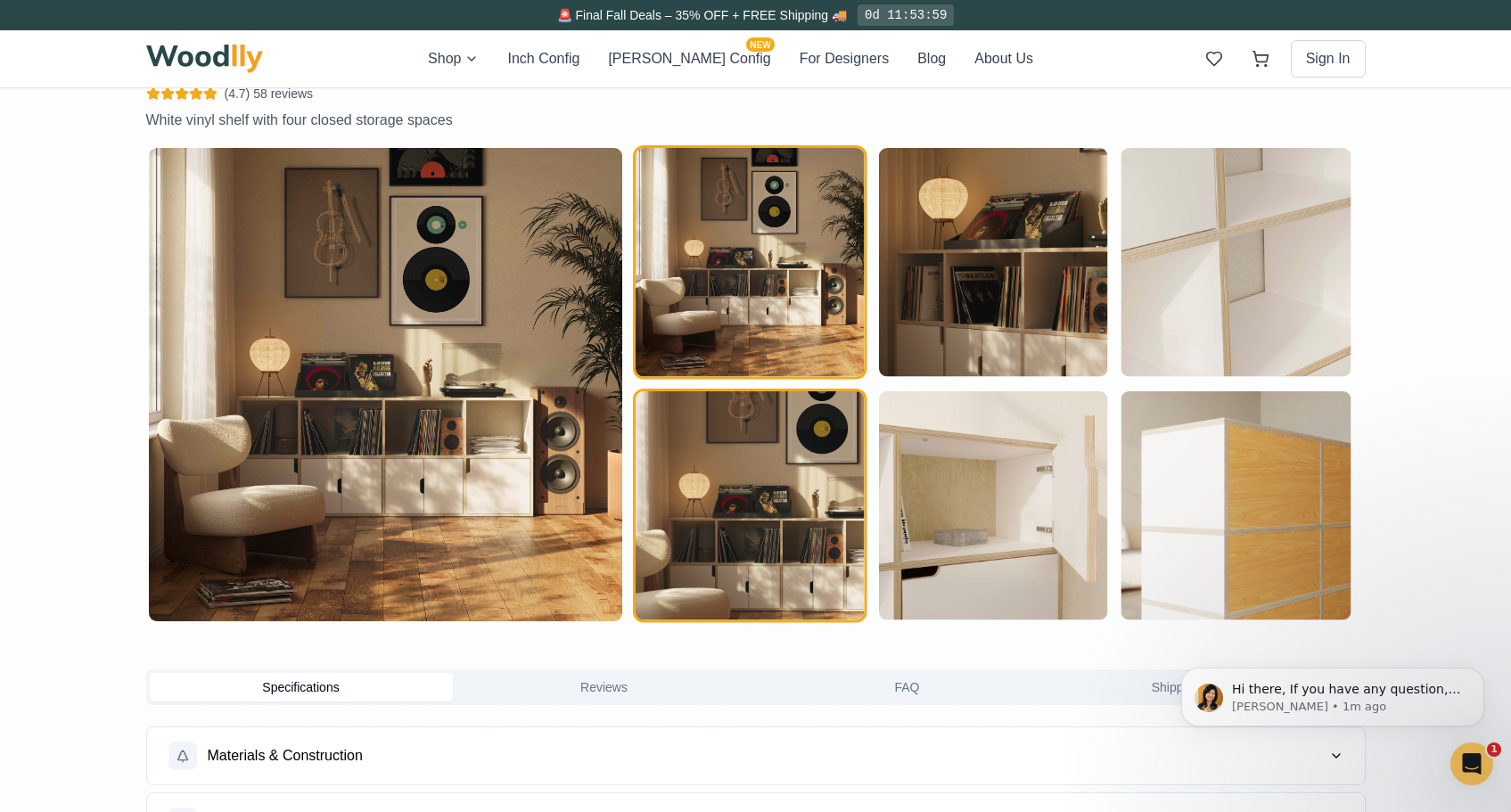
click at [778, 499] on img "button" at bounding box center [750, 505] width 229 height 229
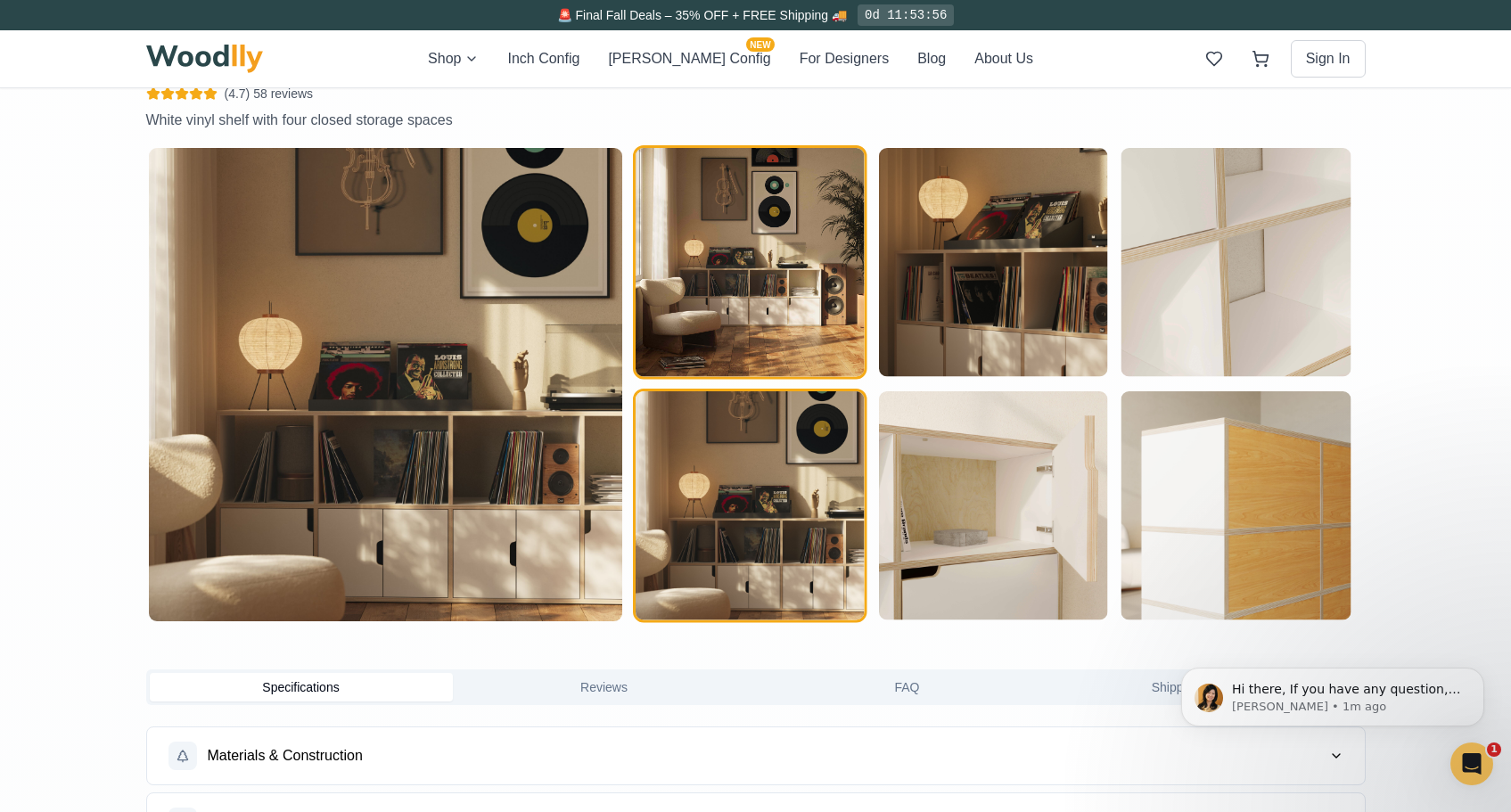
click at [754, 297] on img "button" at bounding box center [750, 262] width 229 height 229
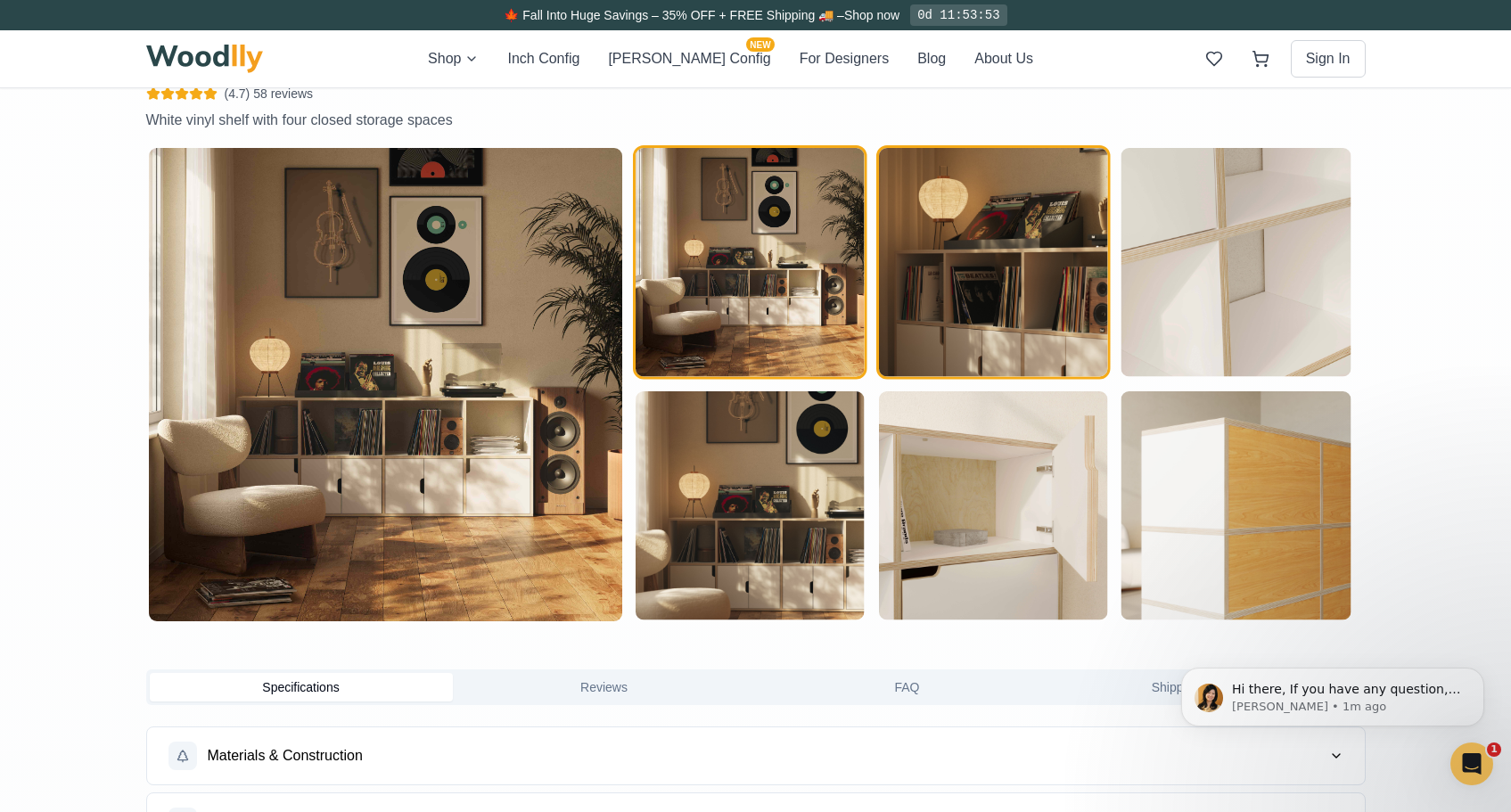
click at [960, 272] on img "button" at bounding box center [992, 262] width 229 height 229
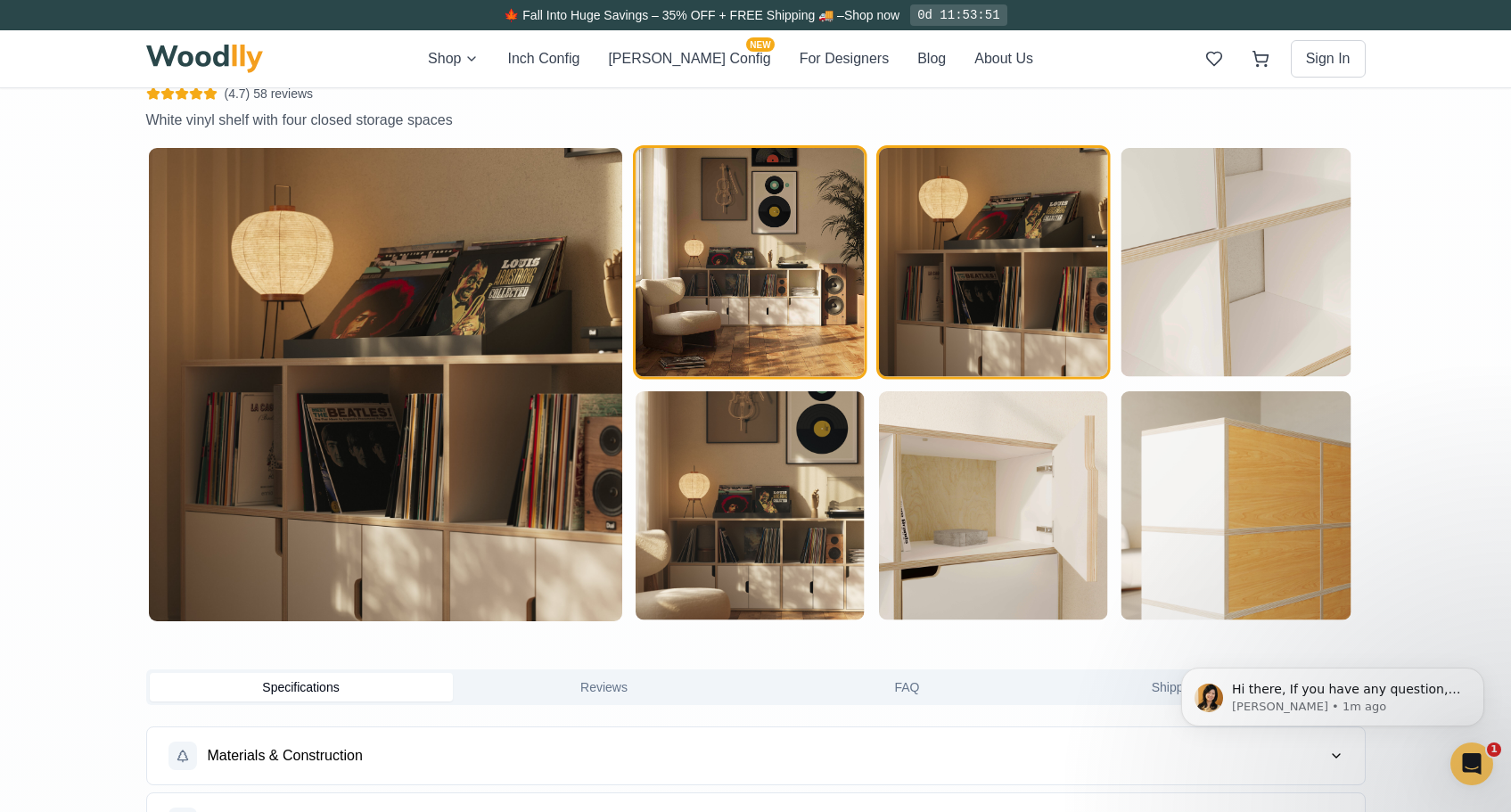
click at [750, 313] on img "button" at bounding box center [750, 262] width 229 height 229
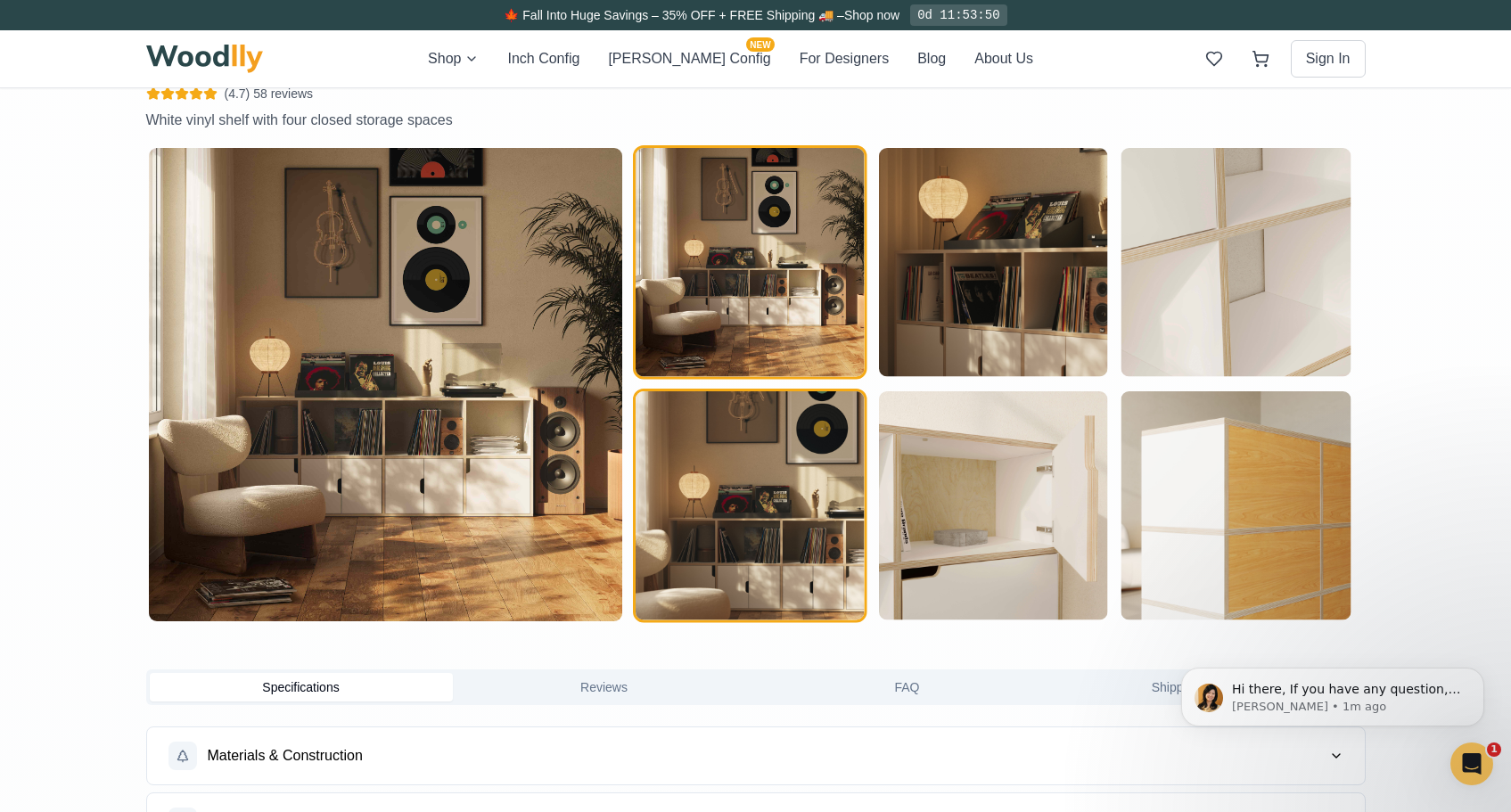
click at [773, 476] on img "button" at bounding box center [750, 505] width 229 height 229
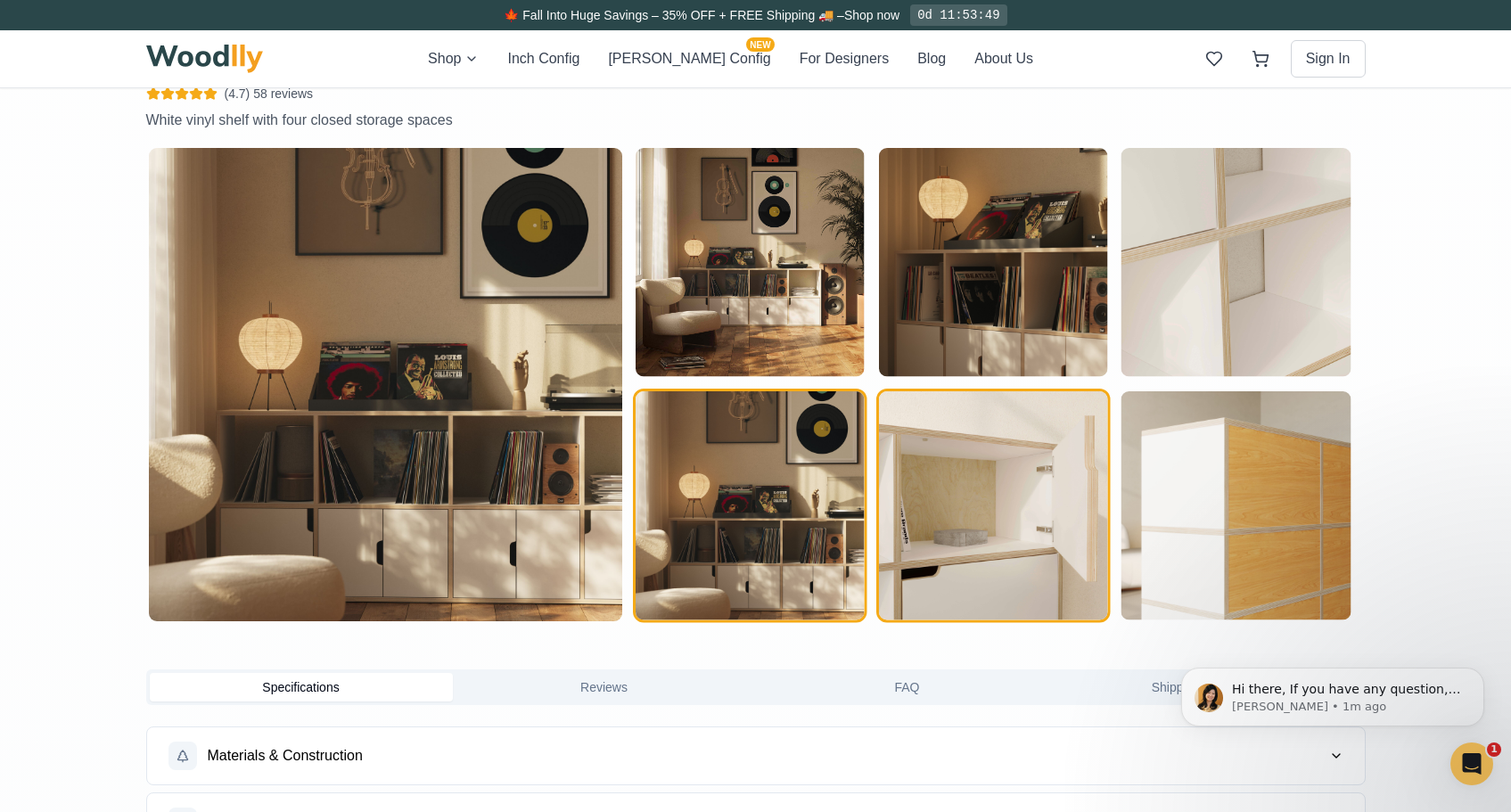
click at [989, 481] on img "button" at bounding box center [992, 505] width 229 height 229
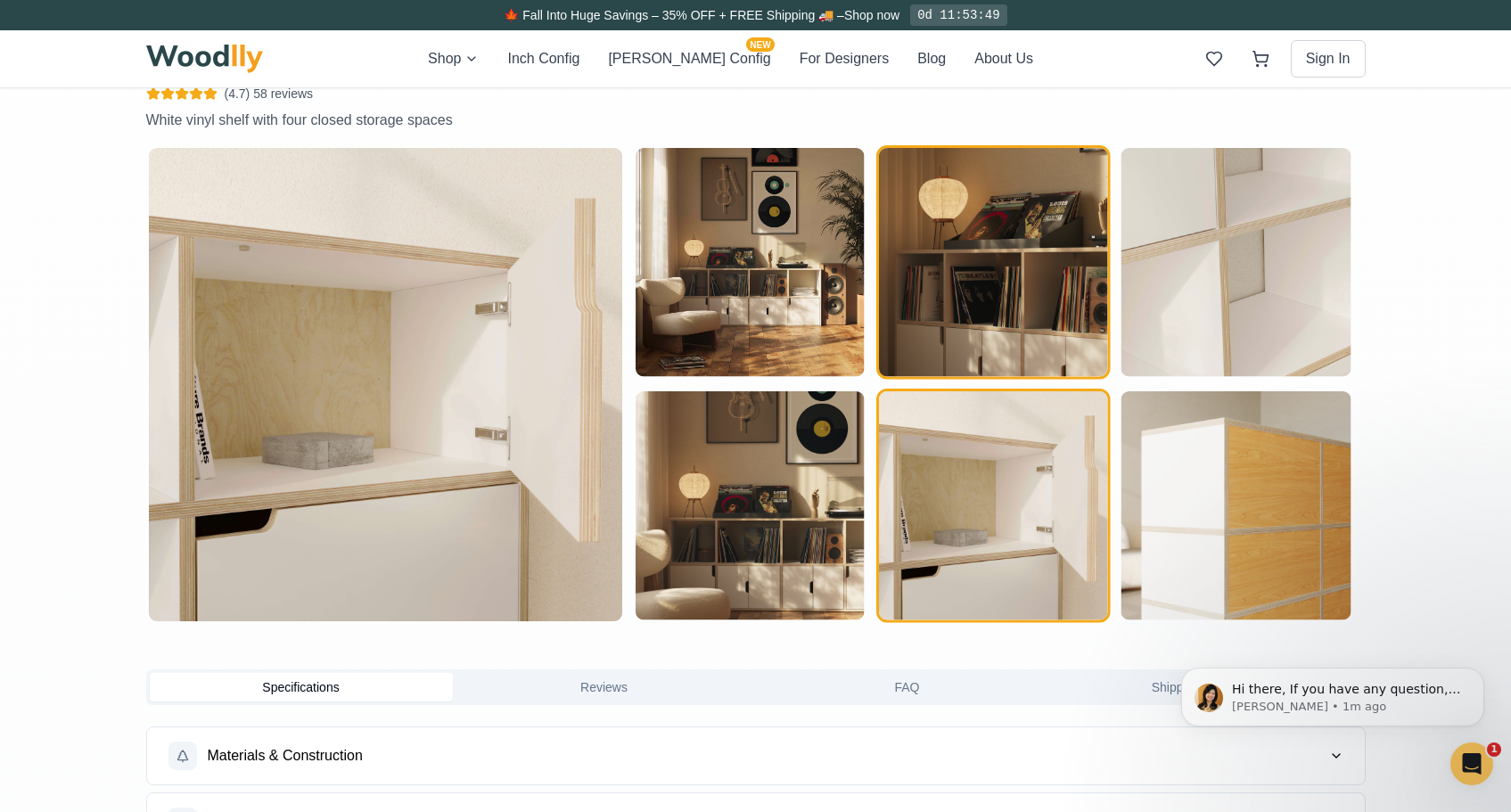
click at [975, 264] on img "button" at bounding box center [992, 262] width 229 height 229
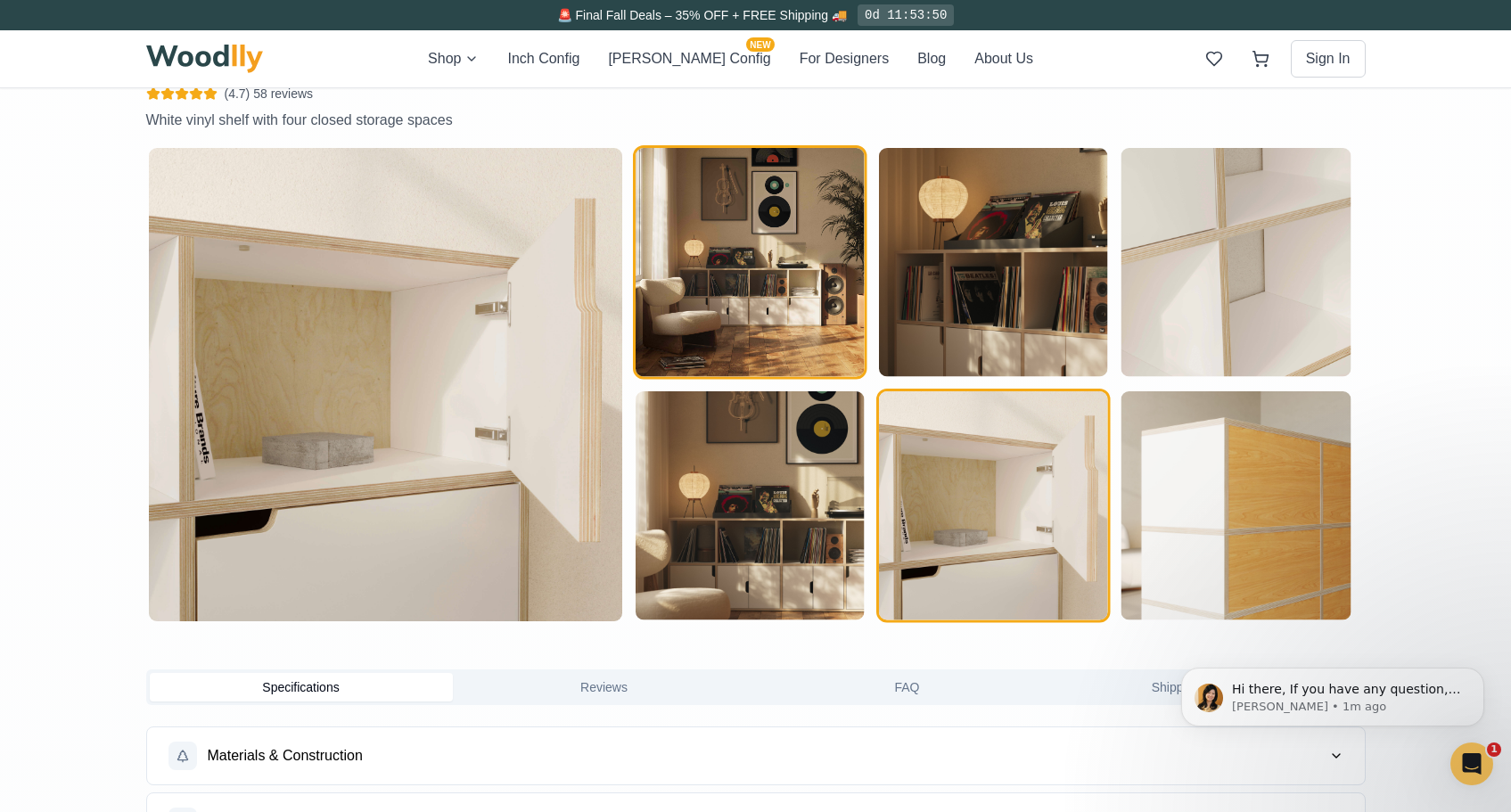
click at [809, 288] on img "button" at bounding box center [750, 262] width 229 height 229
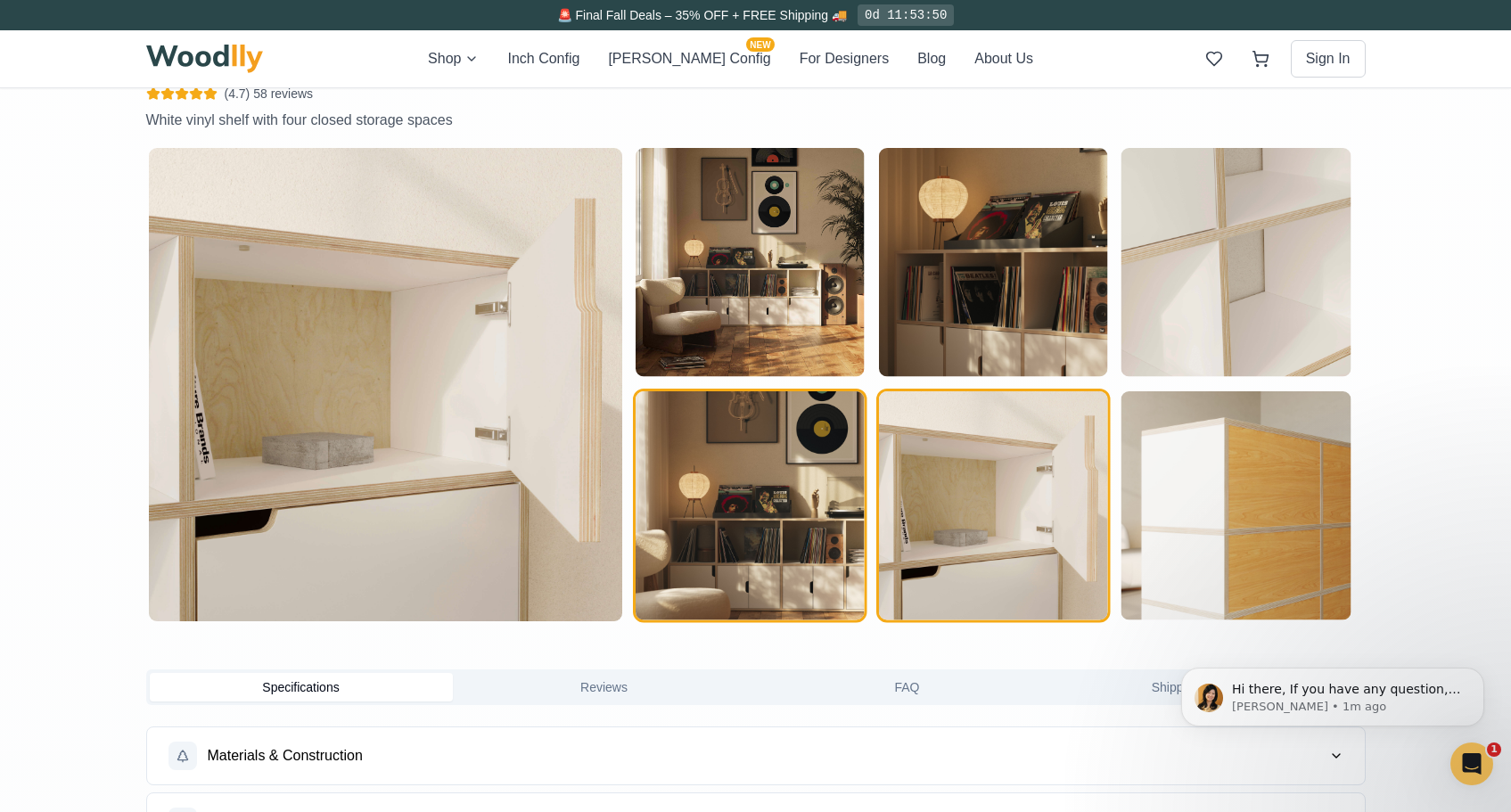
click at [816, 524] on img "button" at bounding box center [750, 505] width 229 height 229
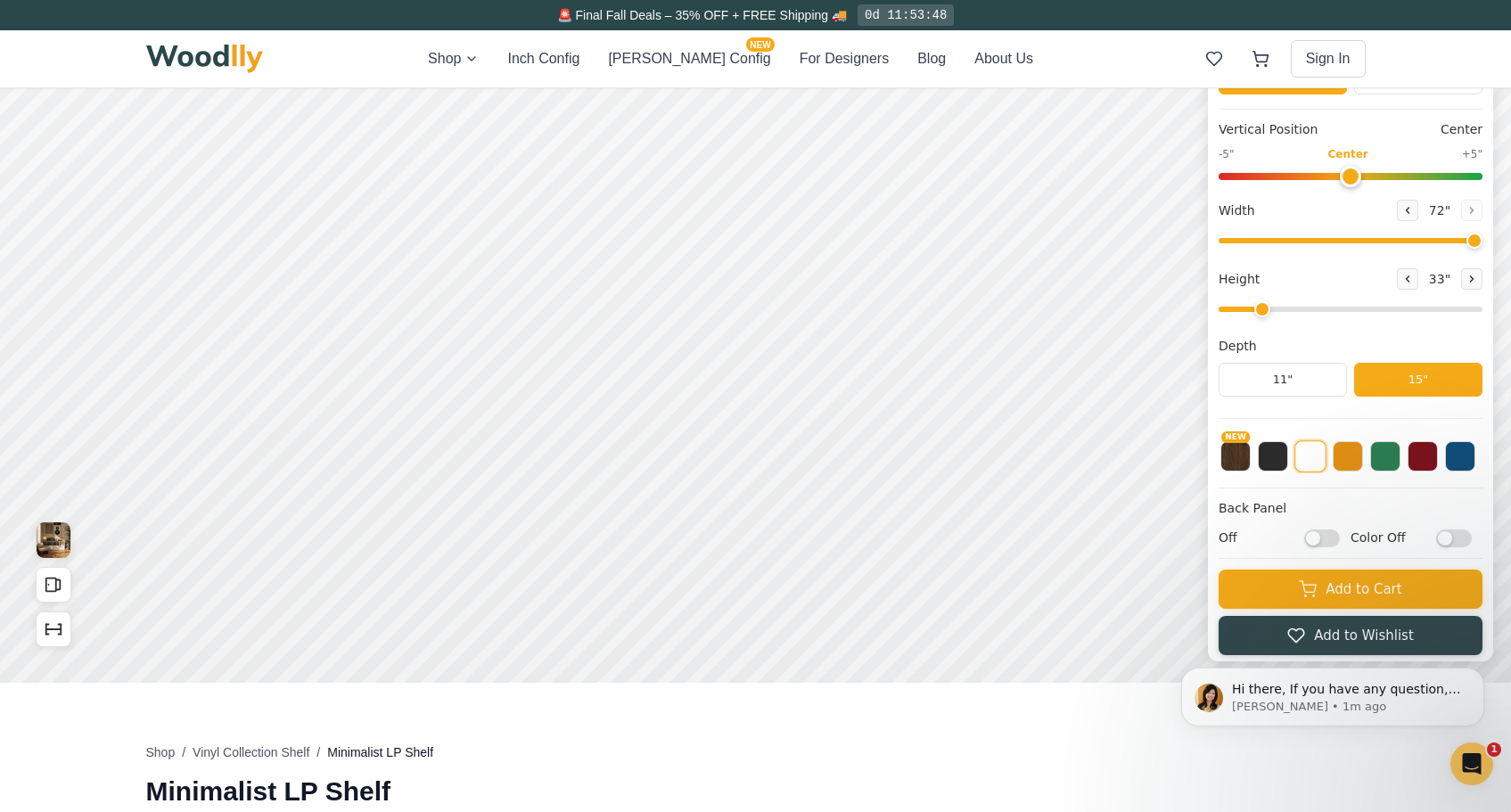
scroll to position [0, 0]
